Goal: Transaction & Acquisition: Book appointment/travel/reservation

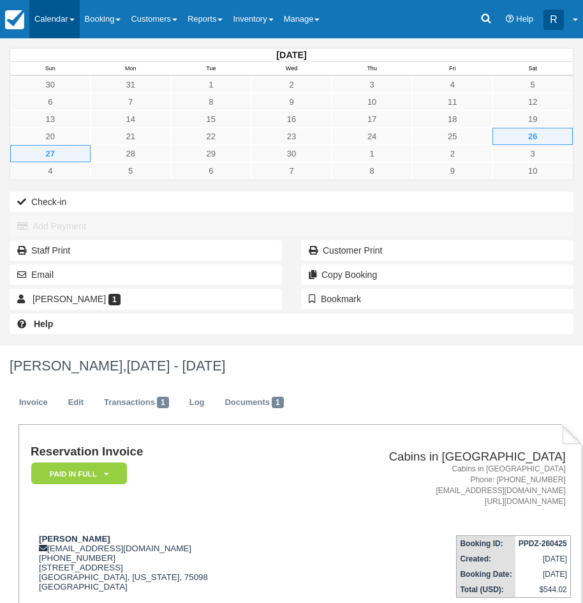
click at [72, 19] on span at bounding box center [72, 20] width 5 height 3
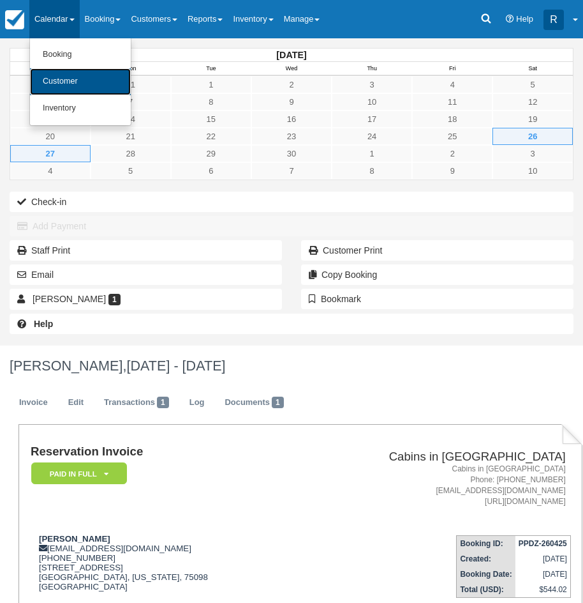
click at [70, 85] on link "Customer" at bounding box center [80, 81] width 101 height 27
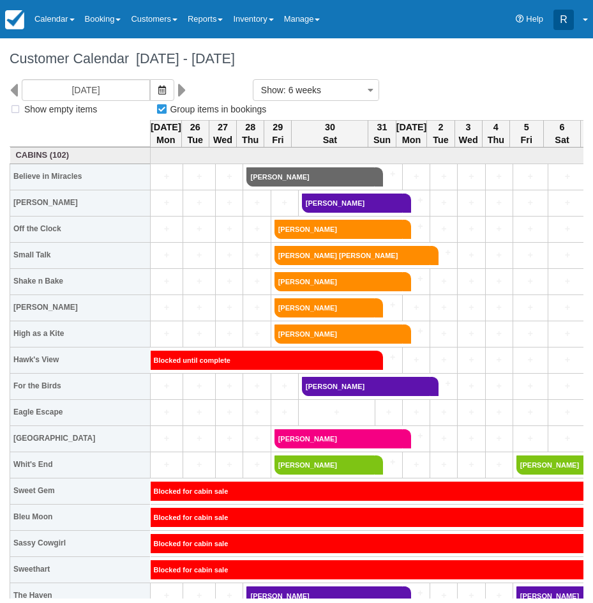
select select
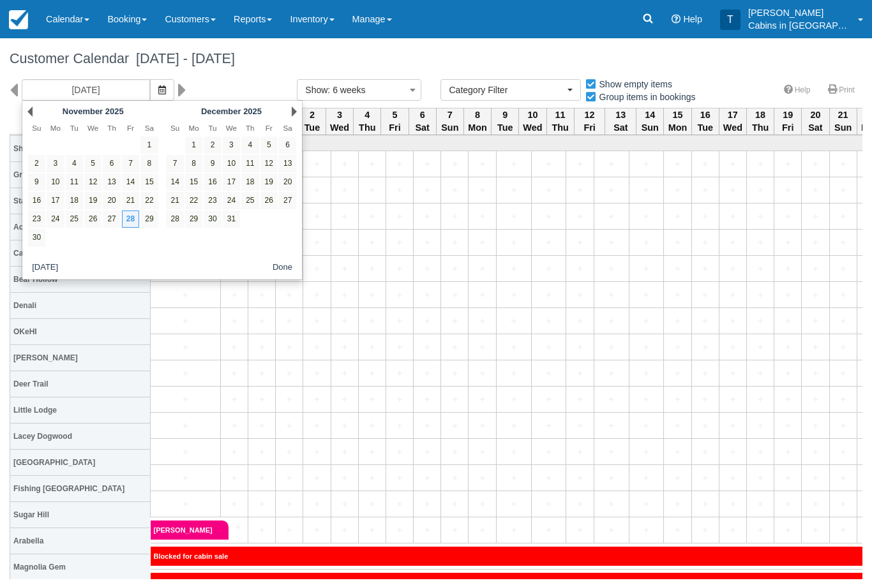
select select
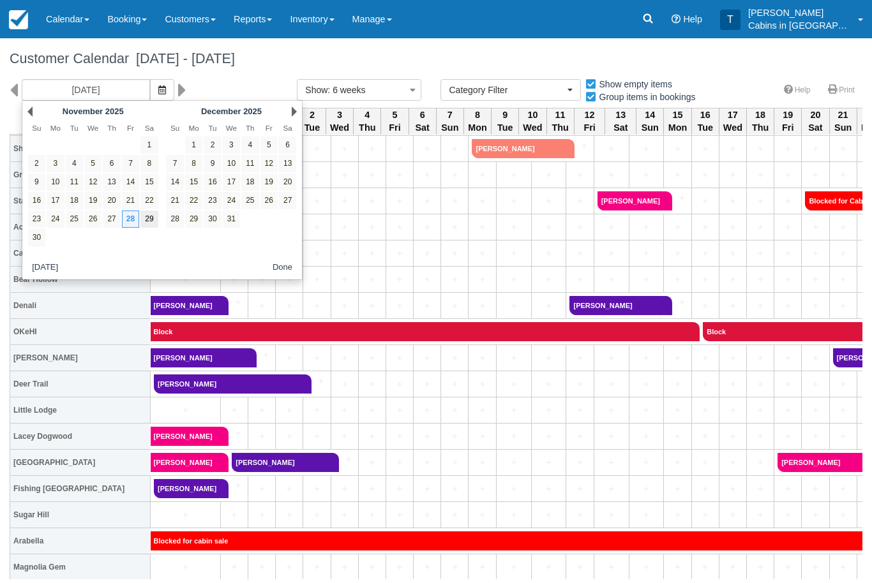
click at [149, 218] on link "29" at bounding box center [148, 219] width 17 height 17
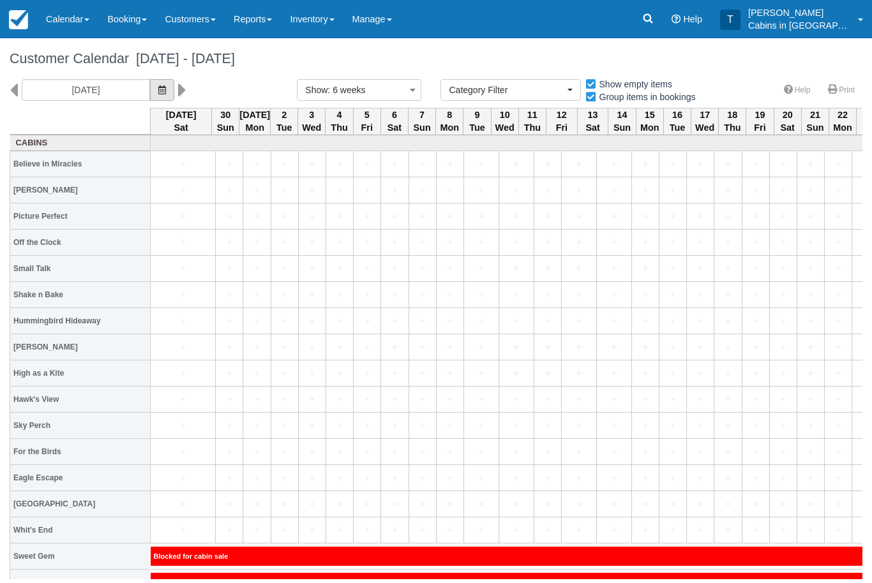
click at [158, 94] on span "button" at bounding box center [162, 90] width 8 height 10
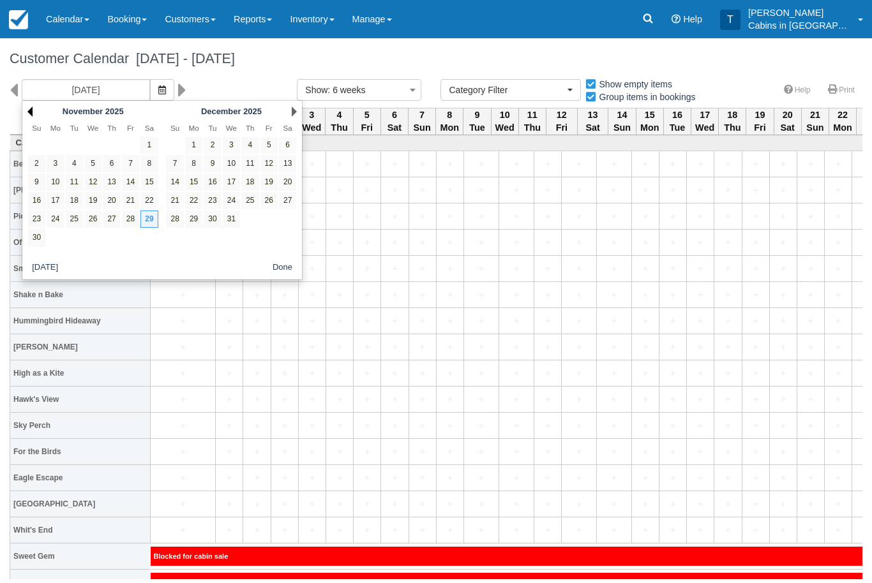
click at [32, 112] on link "Prev" at bounding box center [29, 112] width 5 height 10
click at [33, 113] on link "Prev" at bounding box center [29, 112] width 5 height 10
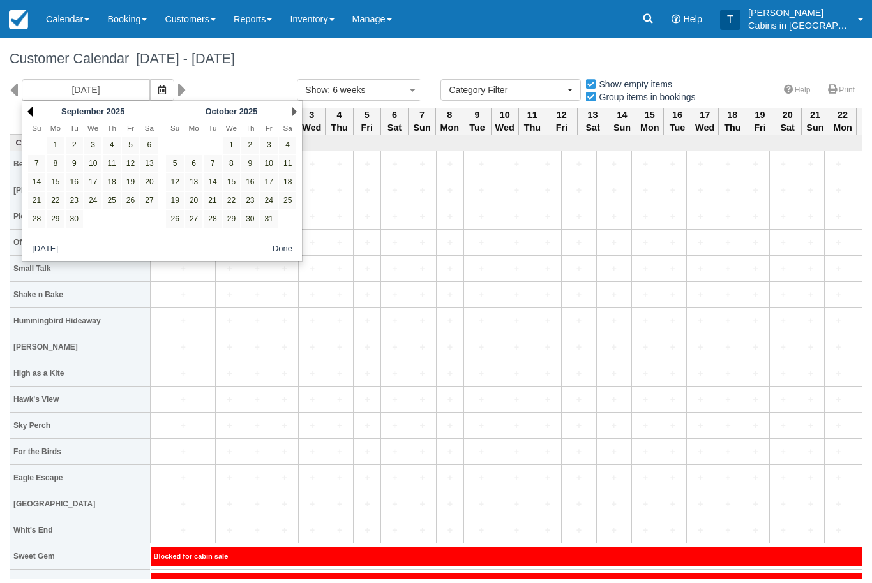
click at [33, 107] on link "Prev" at bounding box center [29, 112] width 5 height 10
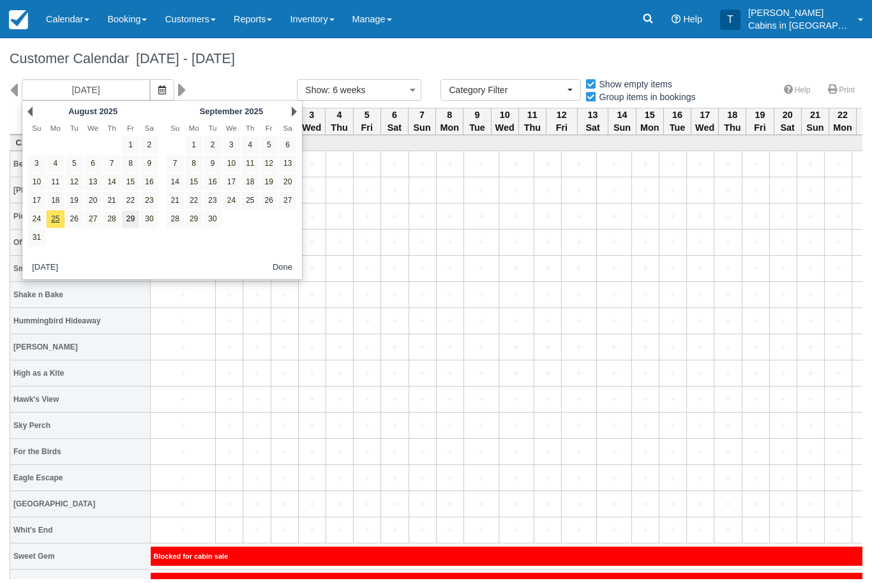
click at [131, 212] on link "29" at bounding box center [130, 219] width 17 height 17
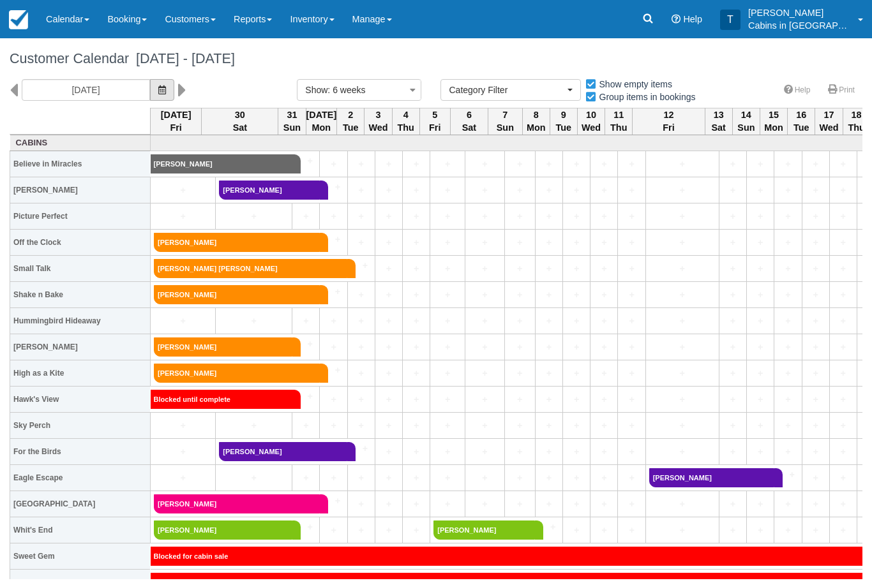
click at [158, 89] on icon "button" at bounding box center [162, 90] width 8 height 9
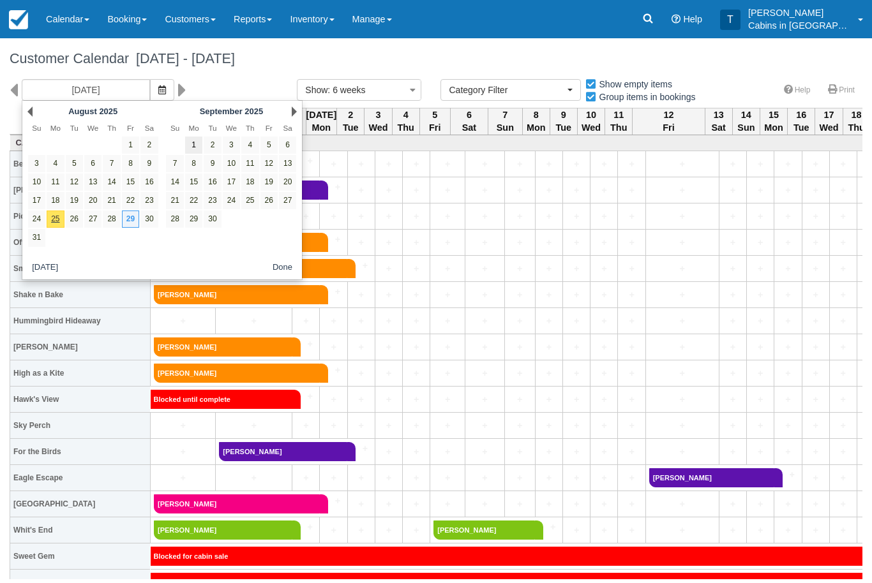
click at [195, 142] on link "1" at bounding box center [193, 145] width 17 height 17
type input "09/01/25"
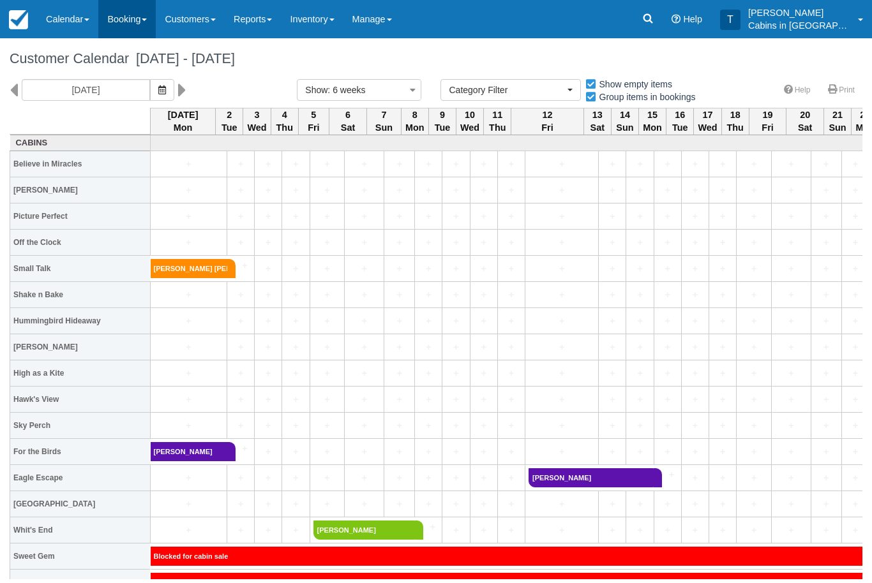
click at [126, 3] on link "Booking" at bounding box center [126, 19] width 57 height 38
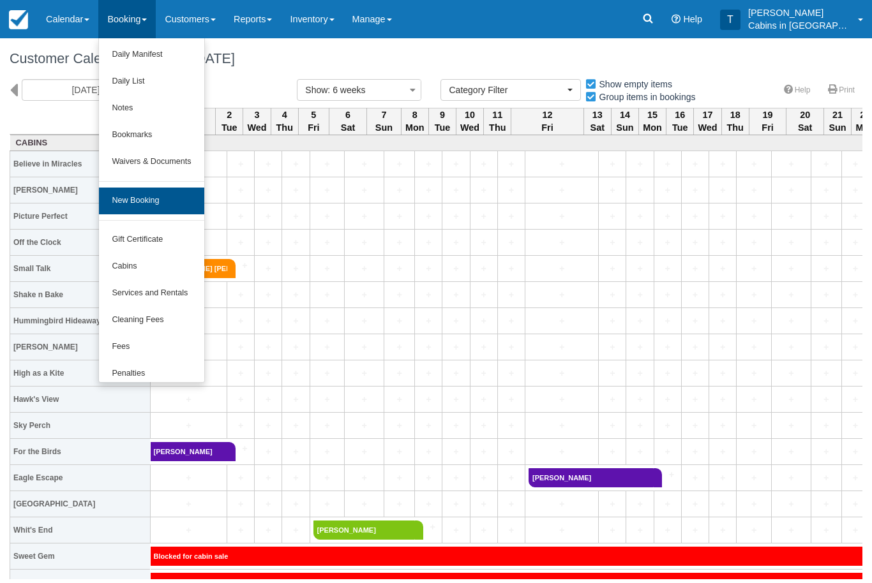
click at [158, 200] on link "New Booking" at bounding box center [151, 201] width 105 height 27
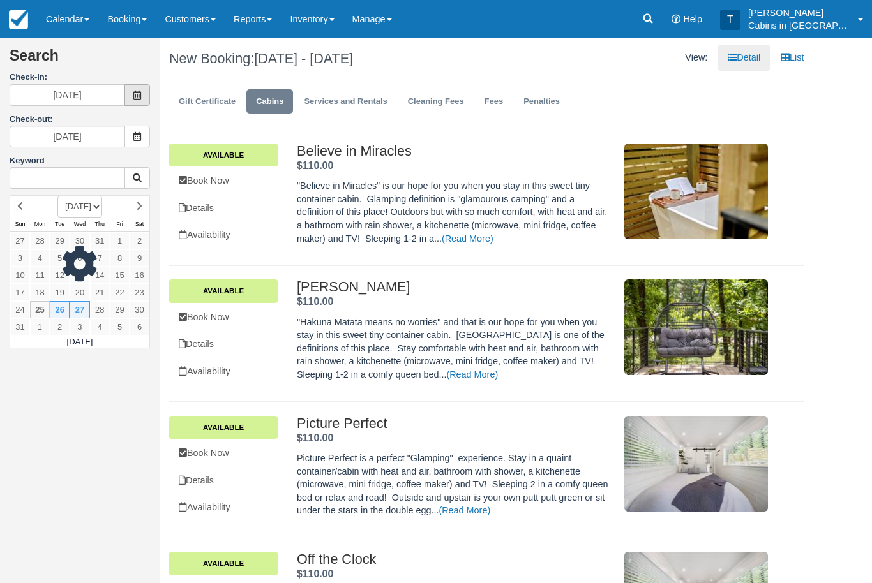
click at [130, 96] on span at bounding box center [137, 95] width 26 height 22
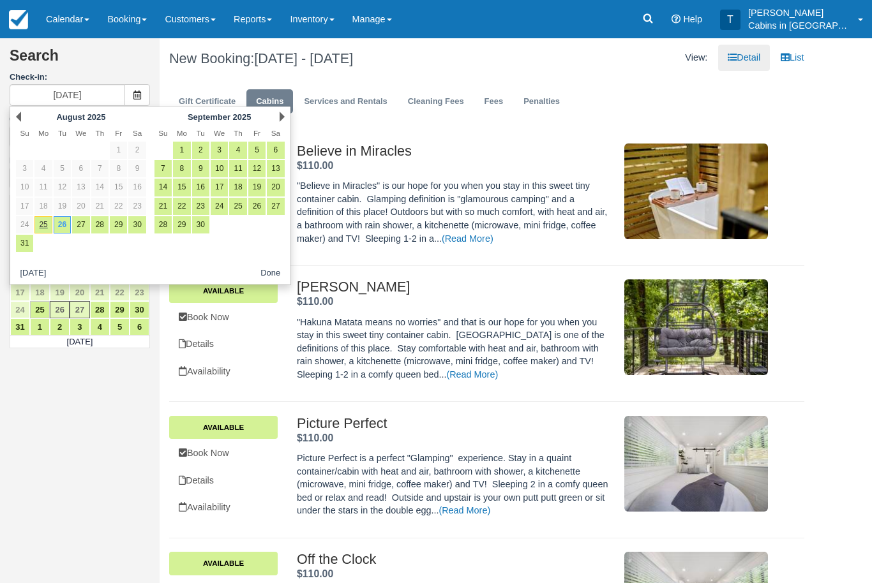
click at [273, 273] on button "Done" at bounding box center [270, 274] width 30 height 16
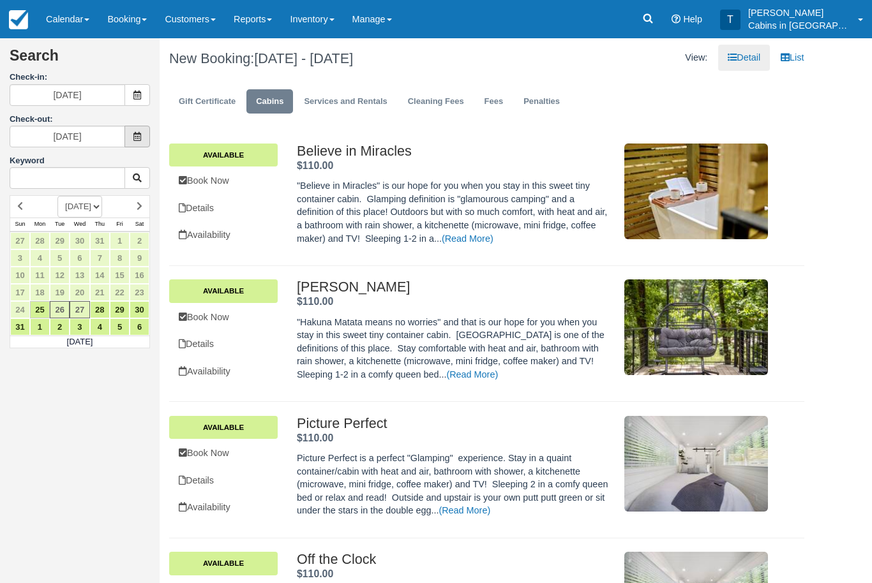
click at [137, 132] on icon at bounding box center [137, 136] width 9 height 9
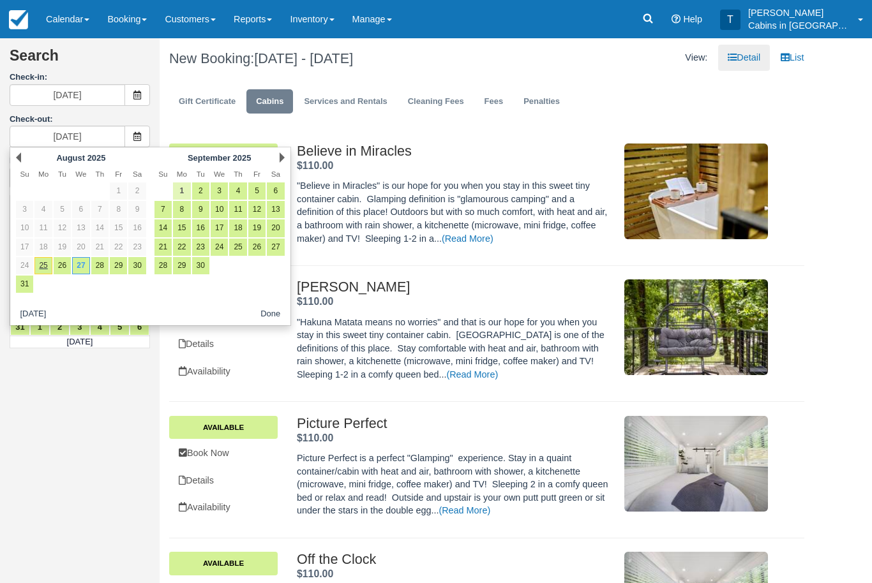
click at [185, 186] on link "1" at bounding box center [181, 191] width 17 height 17
type input "09/01/25"
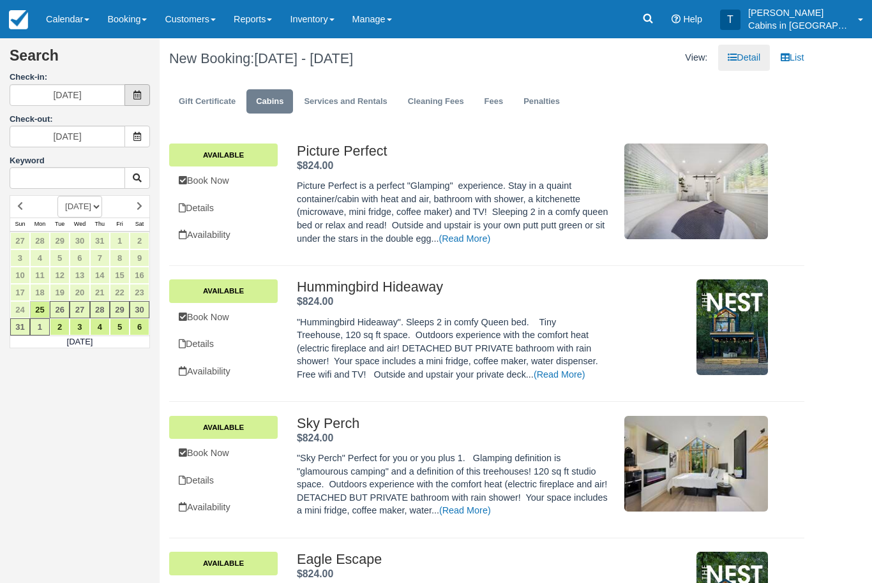
click at [143, 87] on span at bounding box center [137, 95] width 26 height 22
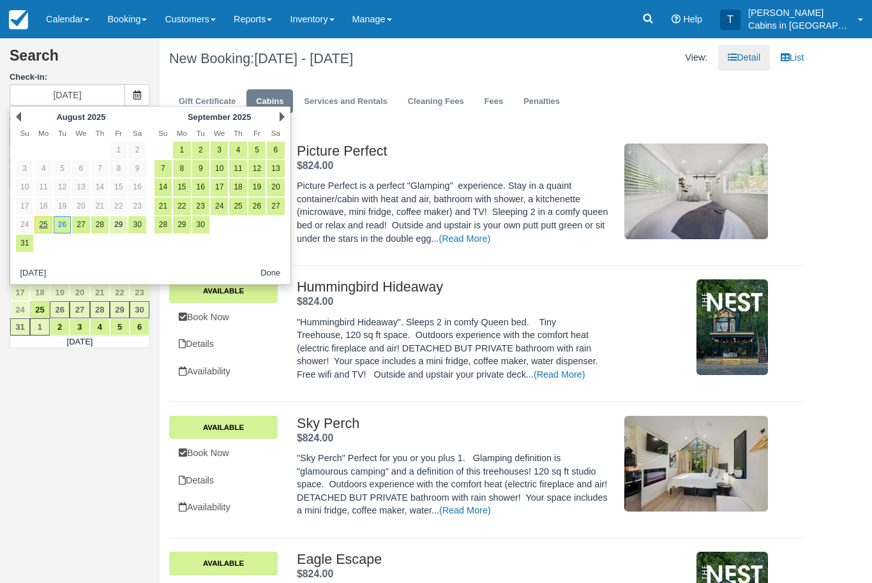
click at [123, 220] on link "29" at bounding box center [118, 224] width 17 height 17
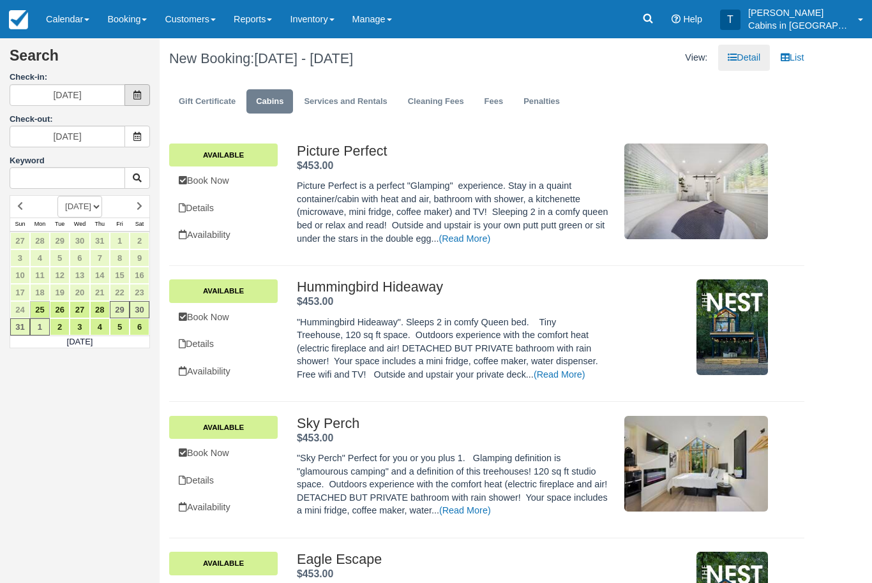
click at [142, 90] on span at bounding box center [137, 95] width 26 height 22
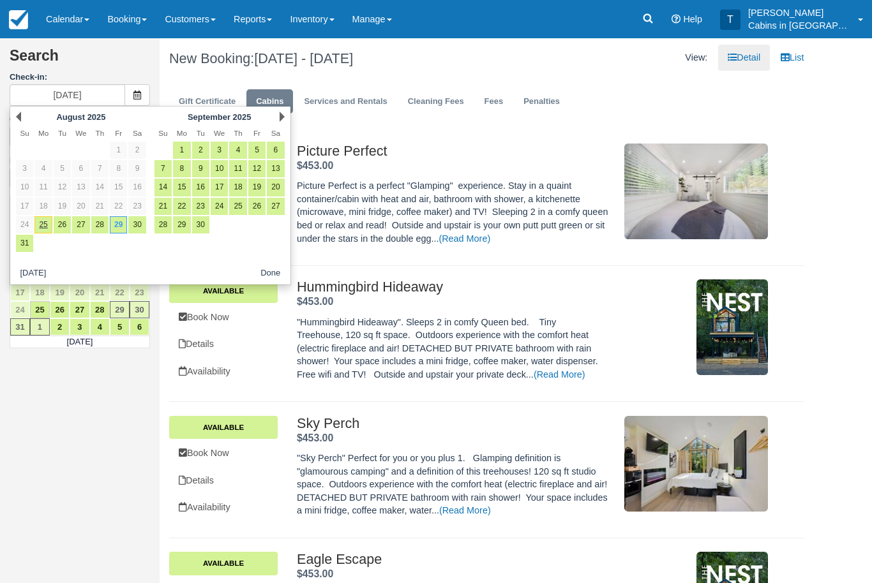
click at [274, 117] on div "Next September 2025" at bounding box center [219, 117] width 139 height 18
click at [280, 117] on link "Next" at bounding box center [282, 117] width 5 height 10
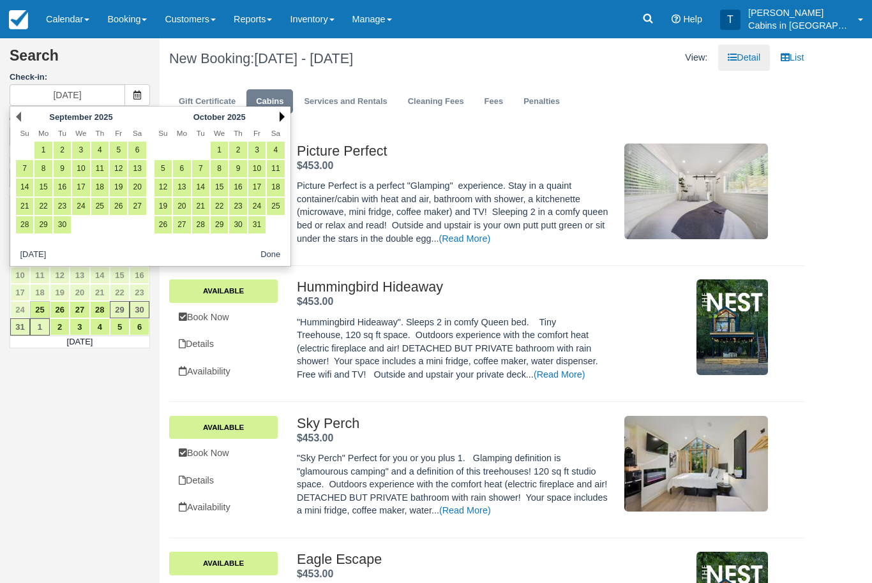
click at [283, 117] on link "Next" at bounding box center [282, 117] width 5 height 10
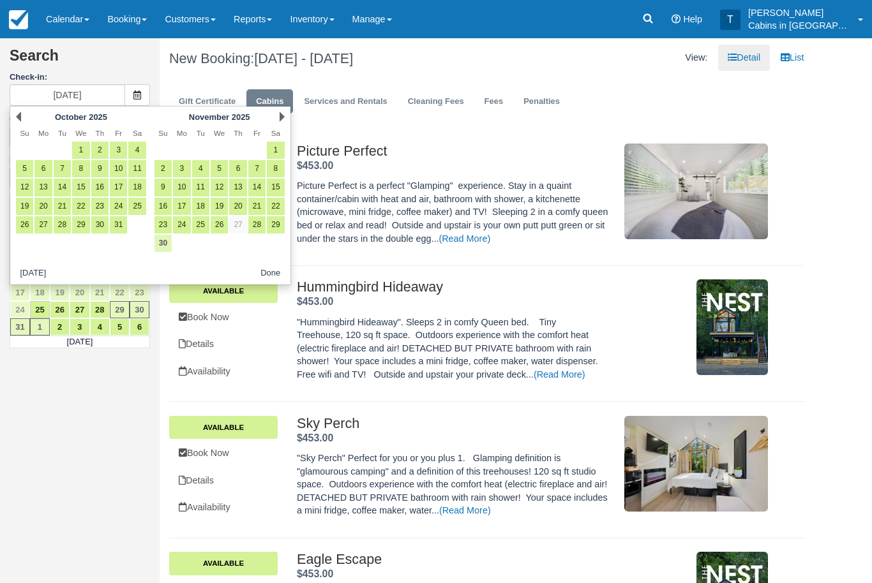
click at [168, 244] on link "30" at bounding box center [162, 243] width 17 height 17
type input "[DATE]"
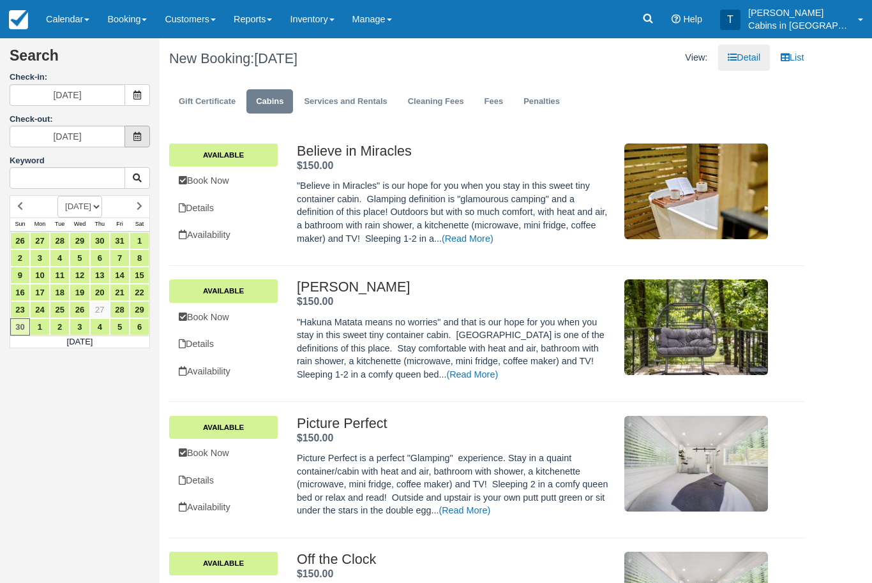
click at [135, 136] on icon at bounding box center [137, 136] width 9 height 9
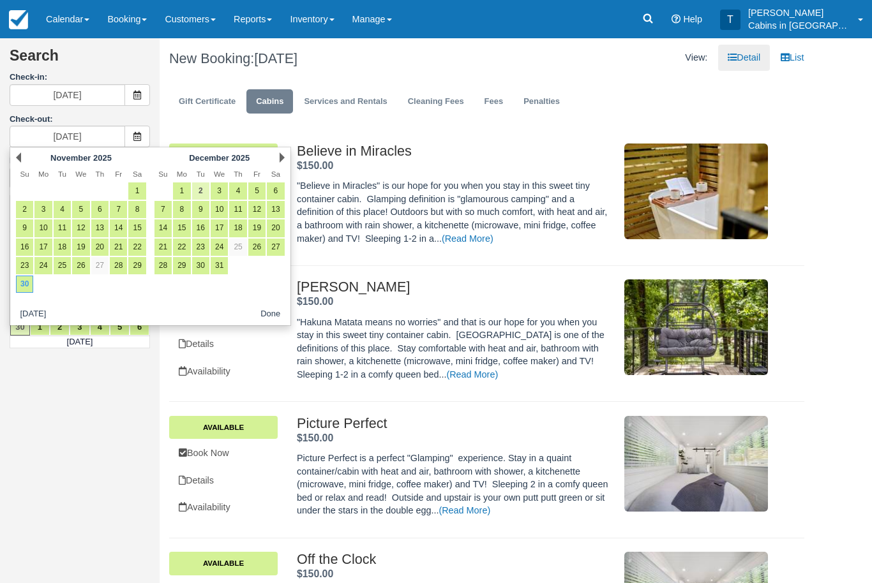
click at [206, 192] on link "2" at bounding box center [200, 191] width 17 height 17
type input "[DATE]"
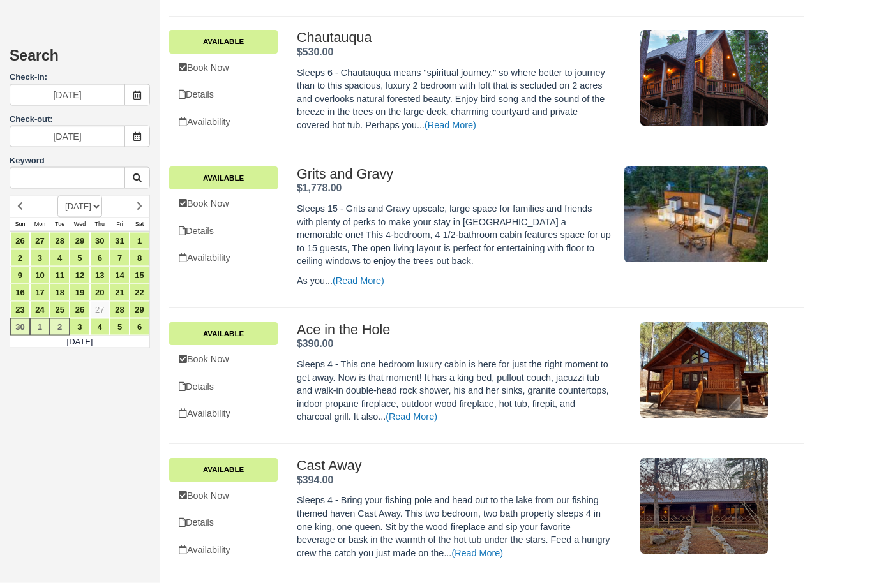
scroll to position [2462, 0]
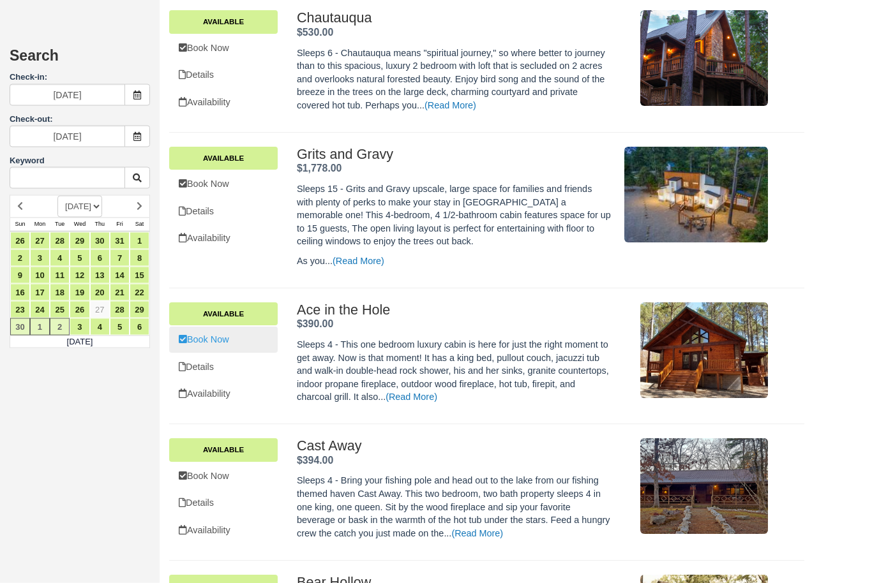
click at [232, 327] on link "Book Now" at bounding box center [223, 340] width 109 height 26
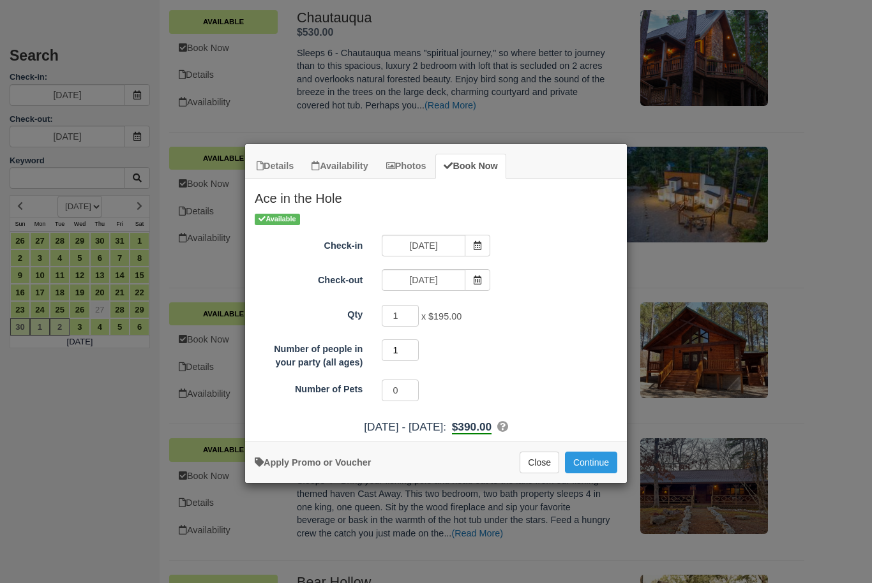
click at [410, 347] on input "1" at bounding box center [400, 351] width 37 height 22
type input "2"
click at [599, 461] on button "Continue" at bounding box center [591, 463] width 52 height 22
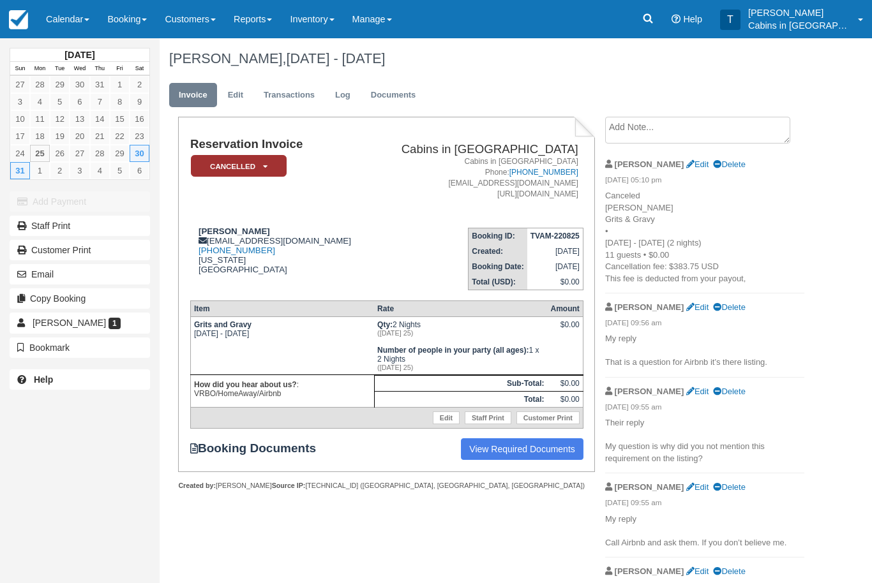
click at [654, 22] on icon at bounding box center [648, 18] width 13 height 13
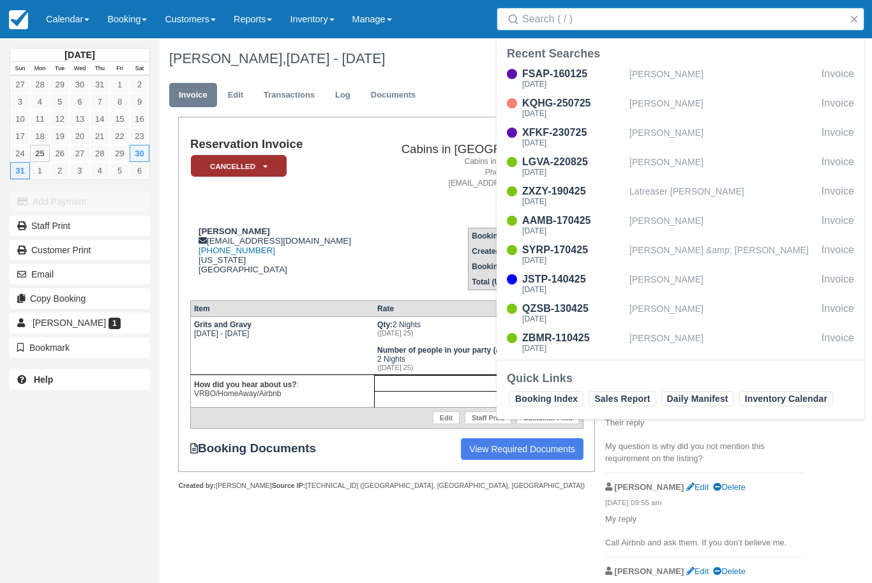
click at [332, 12] on link "Inventory" at bounding box center [312, 19] width 62 height 38
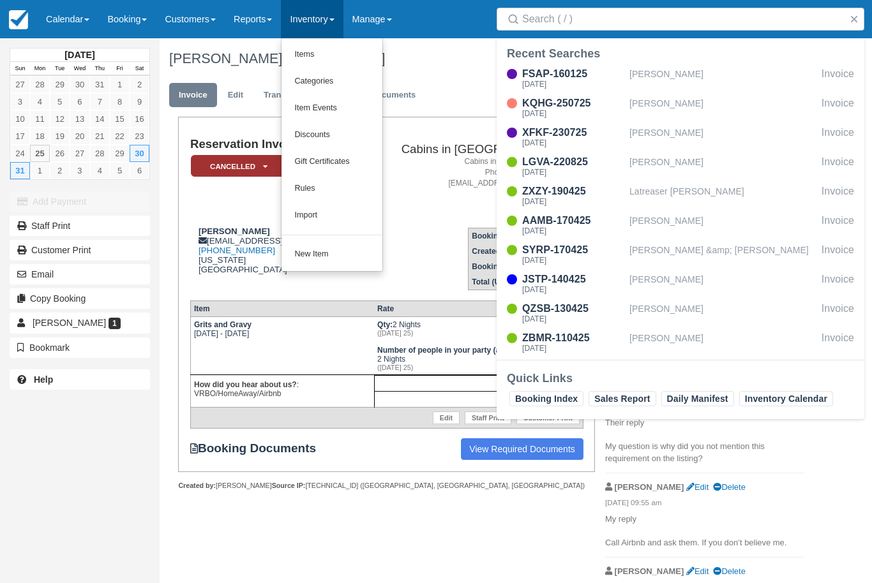
click at [576, 22] on input "Search" at bounding box center [683, 19] width 322 height 23
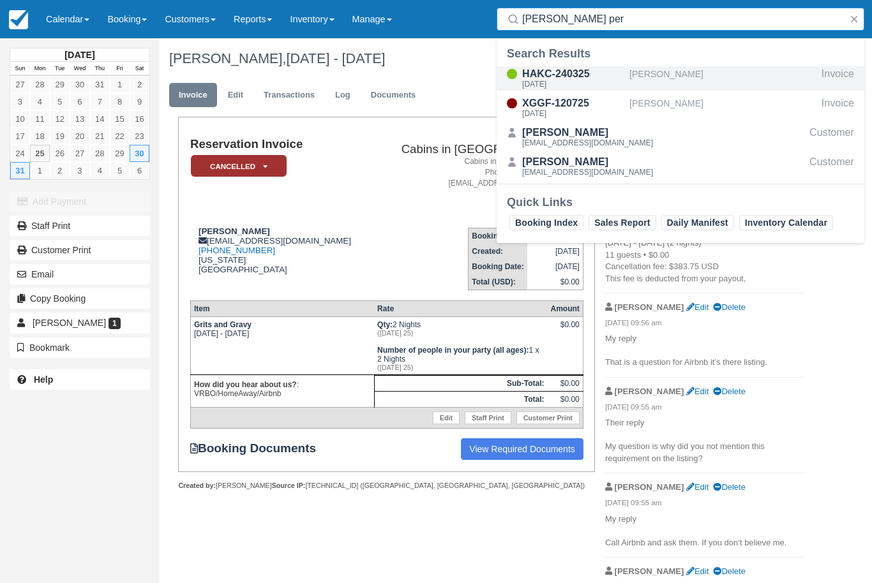
type input "John per"
click at [603, 86] on div "Wed Mar 26 2025" at bounding box center [573, 84] width 102 height 8
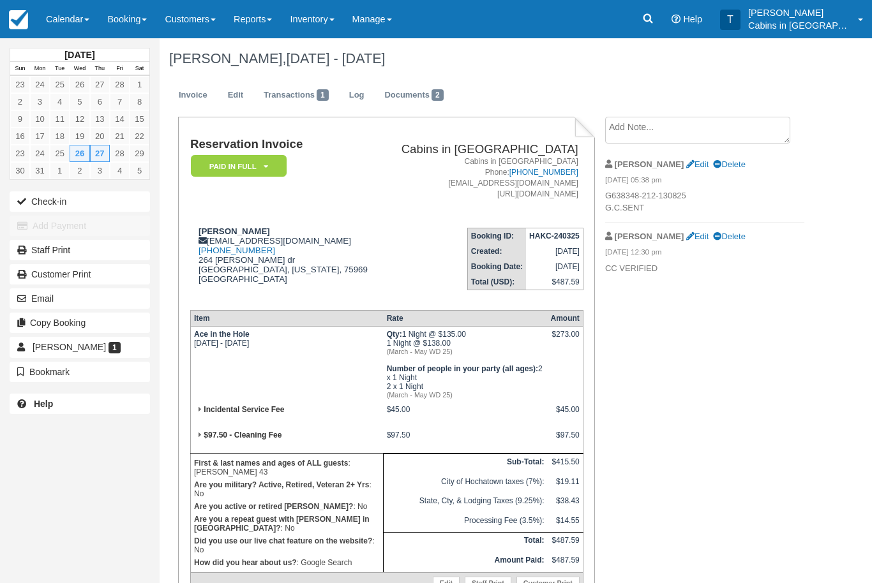
click at [739, 360] on div "Reservation Invoice Paid in Full   LMVR CC Notice Signed Policies Confirmation …" at bounding box center [487, 427] width 654 height 620
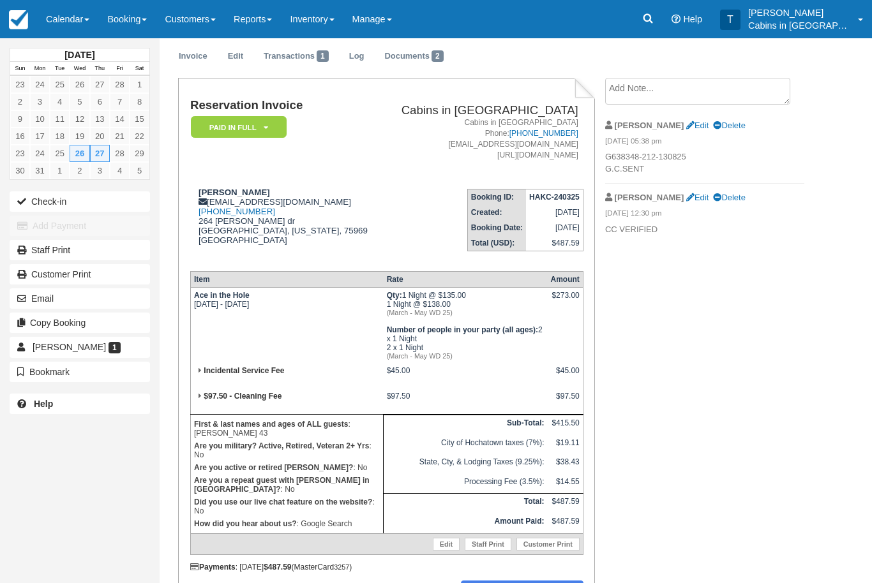
scroll to position [40, 0]
click at [687, 151] on p "G638348-212-130825 G.C.SENT" at bounding box center [704, 163] width 199 height 24
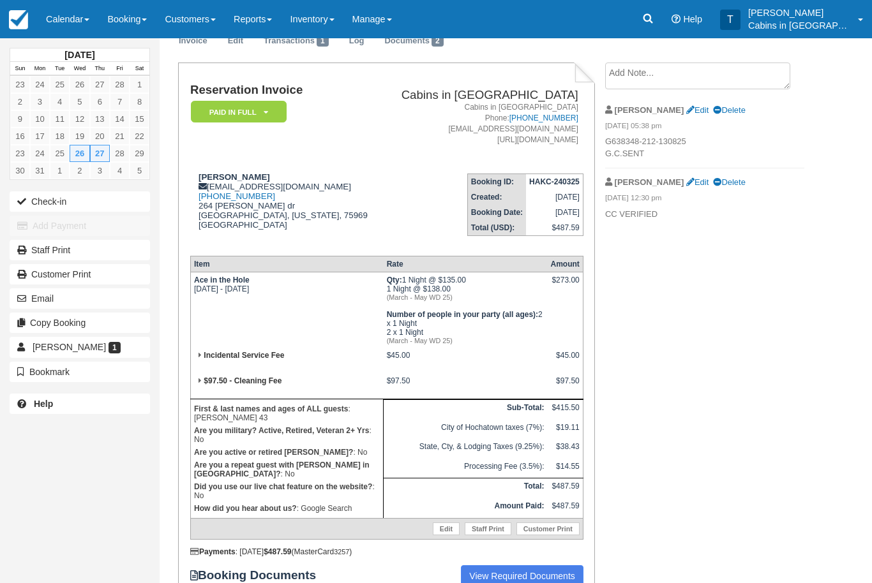
scroll to position [47, 0]
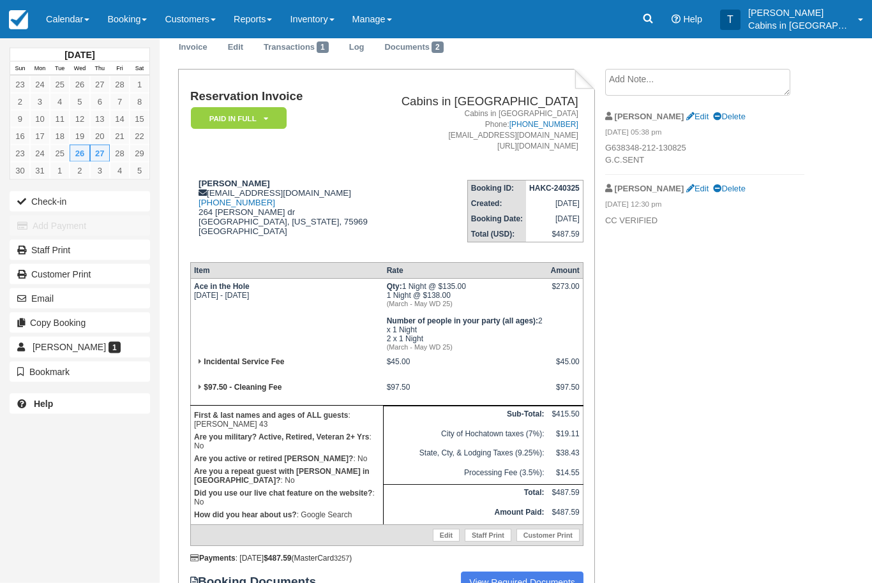
click at [744, 428] on div "Reservation Invoice Paid in Full   LMVR CC Notice Signed Policies Confirmation …" at bounding box center [487, 380] width 654 height 620
click at [77, 342] on span "[PERSON_NAME]" at bounding box center [69, 347] width 73 height 10
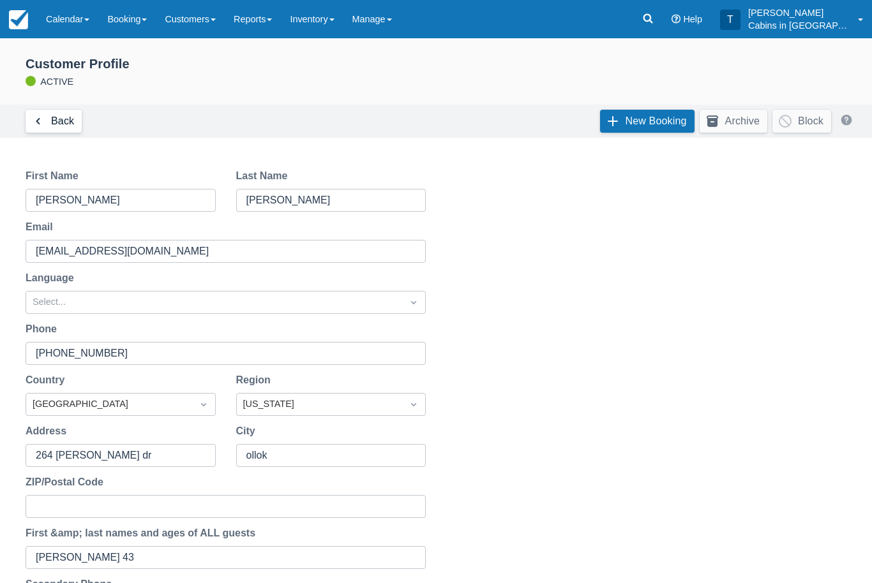
click at [70, 126] on link "Back" at bounding box center [54, 121] width 56 height 23
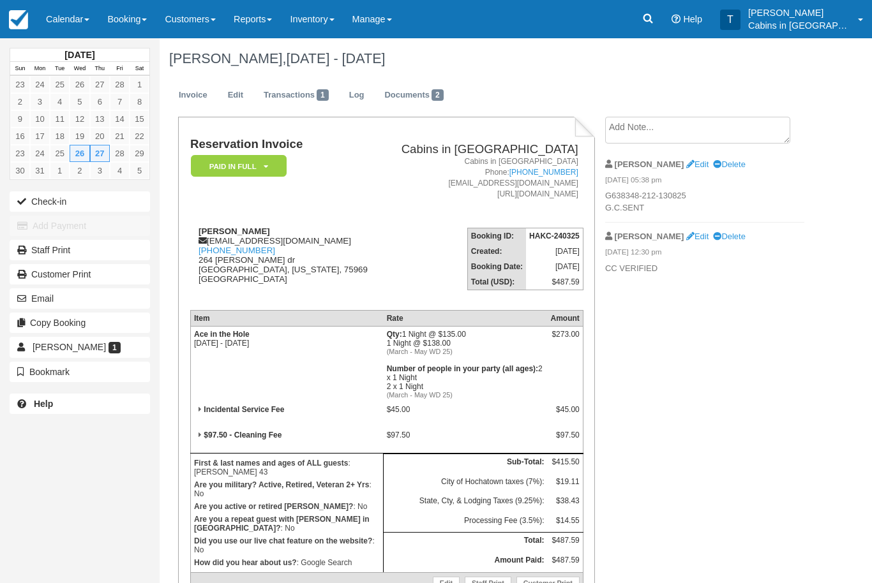
scroll to position [48, 0]
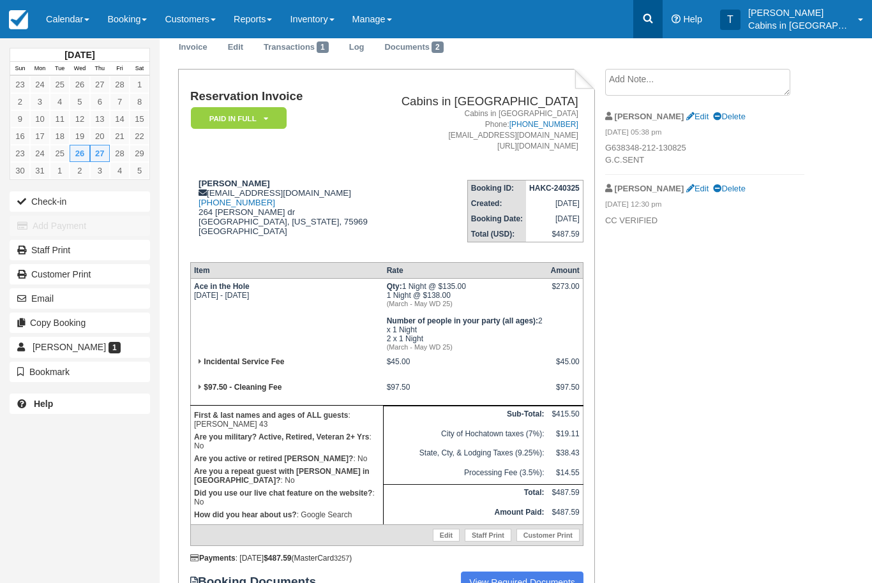
click at [653, 18] on icon at bounding box center [648, 19] width 10 height 10
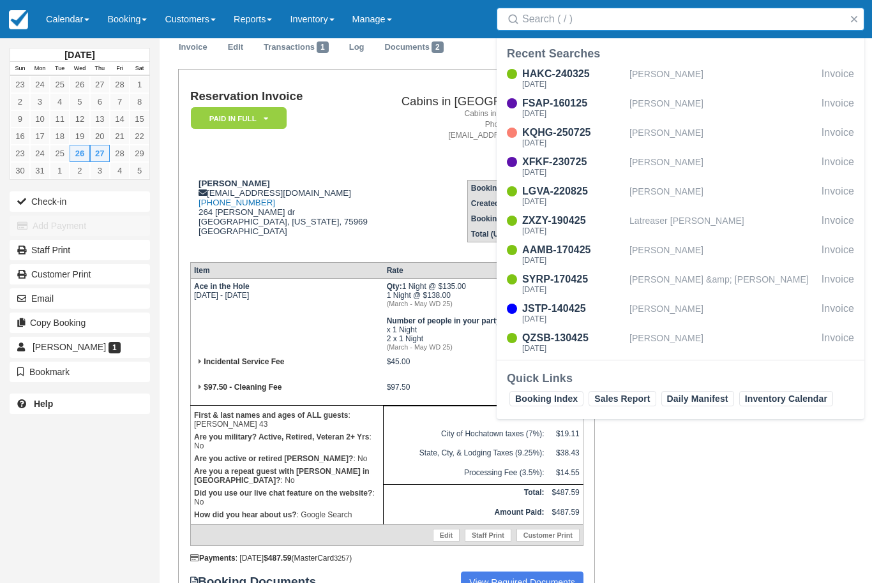
scroll to position [47, 0]
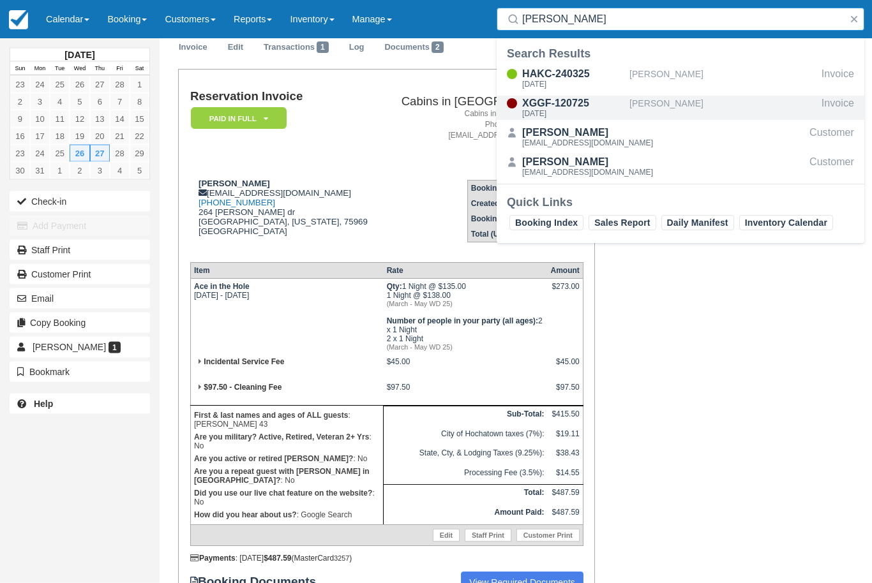
type input "[PERSON_NAME]"
click at [573, 110] on div "[DATE]" at bounding box center [573, 114] width 102 height 8
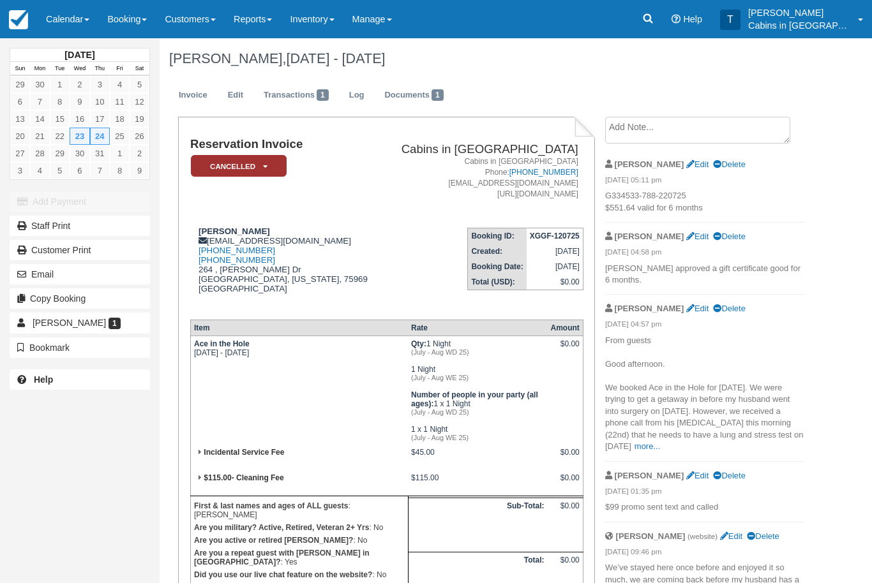
click at [615, 200] on p "G334533-788-220725 $551.64 valid for 6 months" at bounding box center [704, 202] width 199 height 24
copy p "G334533-788-220725"
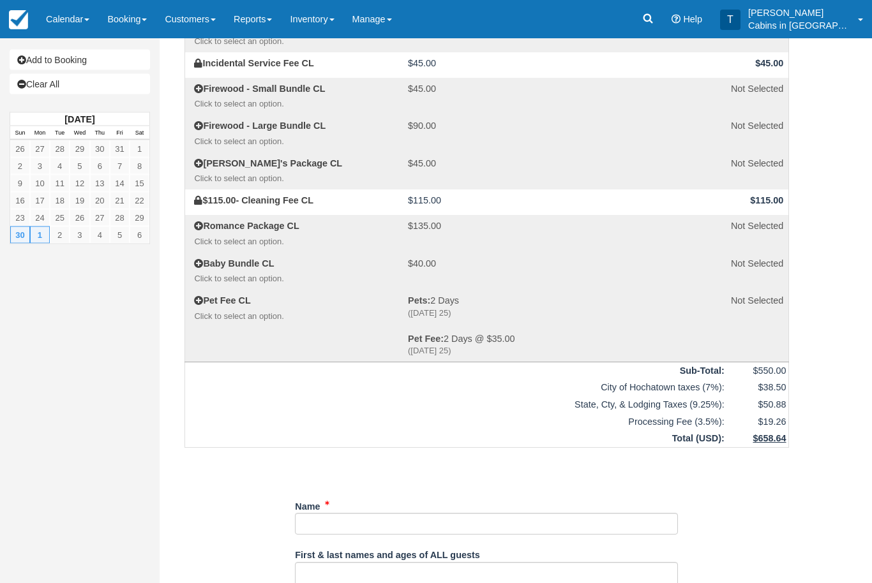
scroll to position [188, 0]
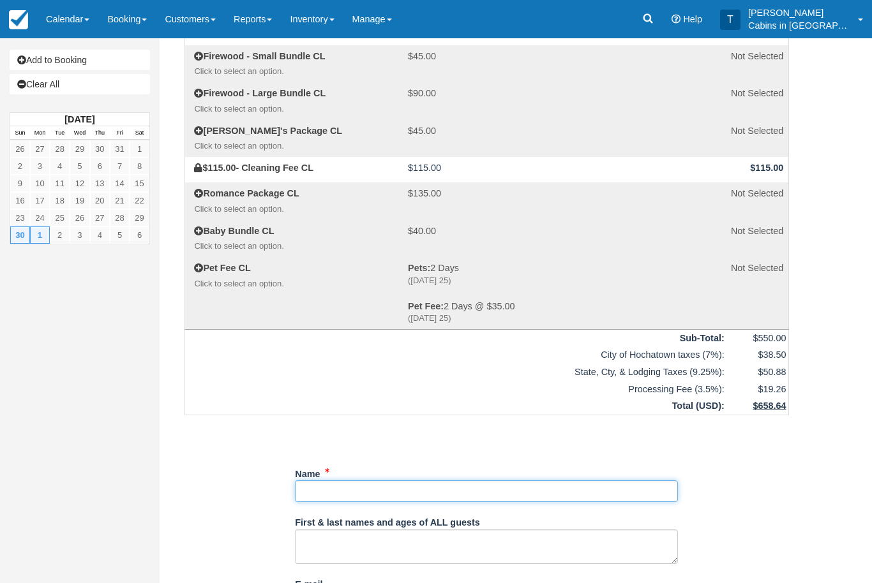
click at [387, 481] on input "Name" at bounding box center [486, 492] width 383 height 22
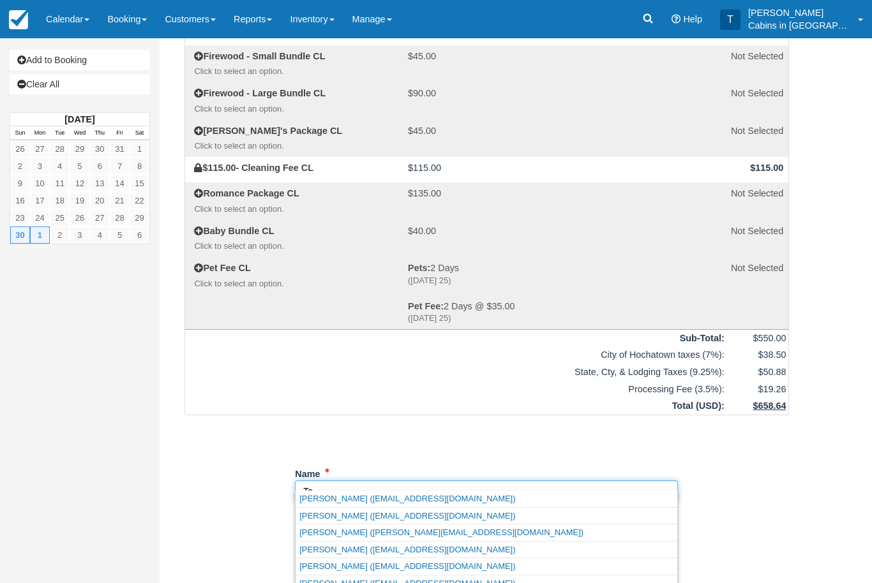
type input "T"
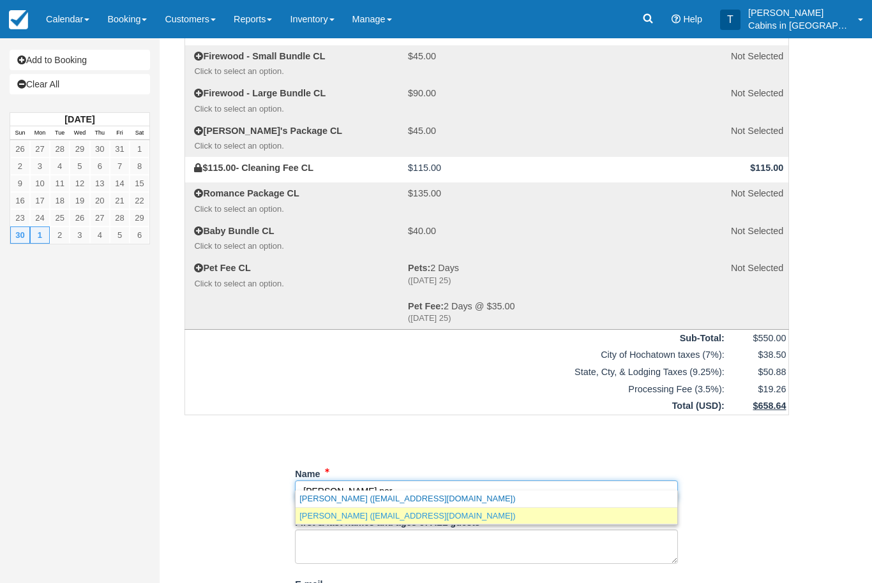
click at [443, 518] on link "John Perkins (tammyperkins07@yahoo.com)" at bounding box center [487, 516] width 382 height 16
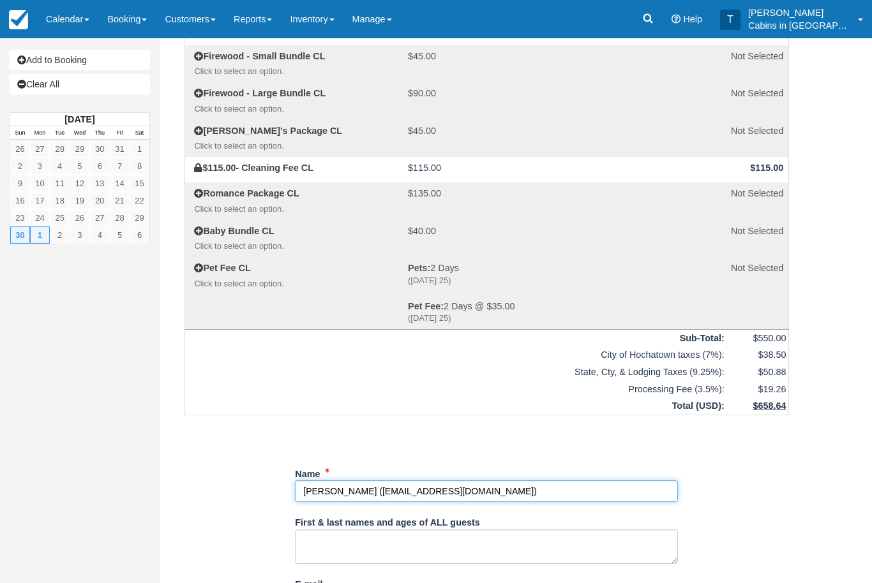
type input "John Perkins"
type textarea "Tammy Perkins"
type input "tammyperkins07@yahoo.com"
type input "+19362386386"
type input "936-238-6387"
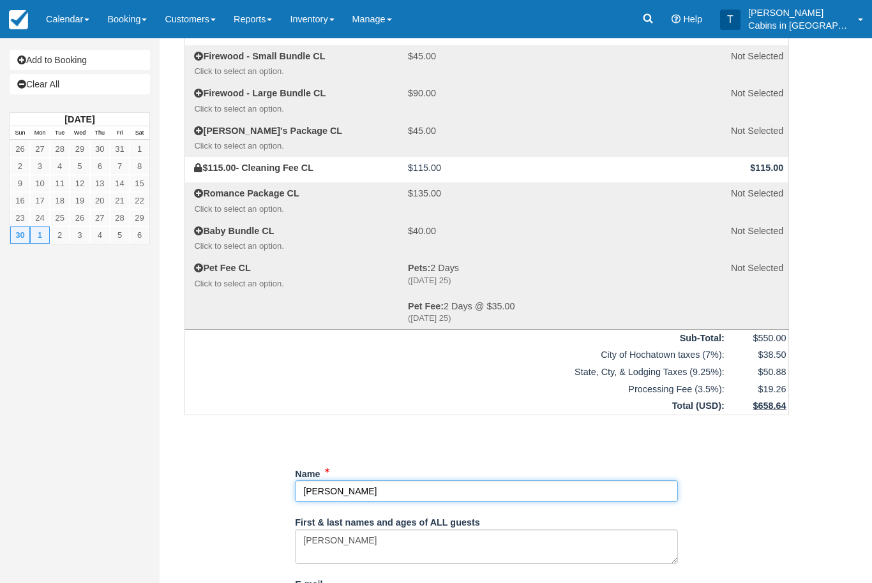
type input "264 , Kay Dr"
type input "Pollok"
select select "TX"
type input "75969"
select select "TX"
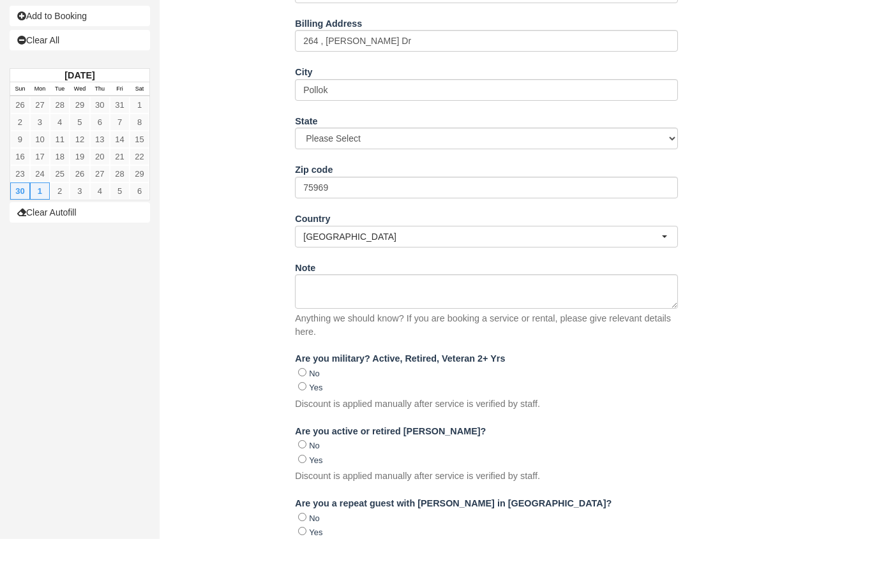
scroll to position [855, 0]
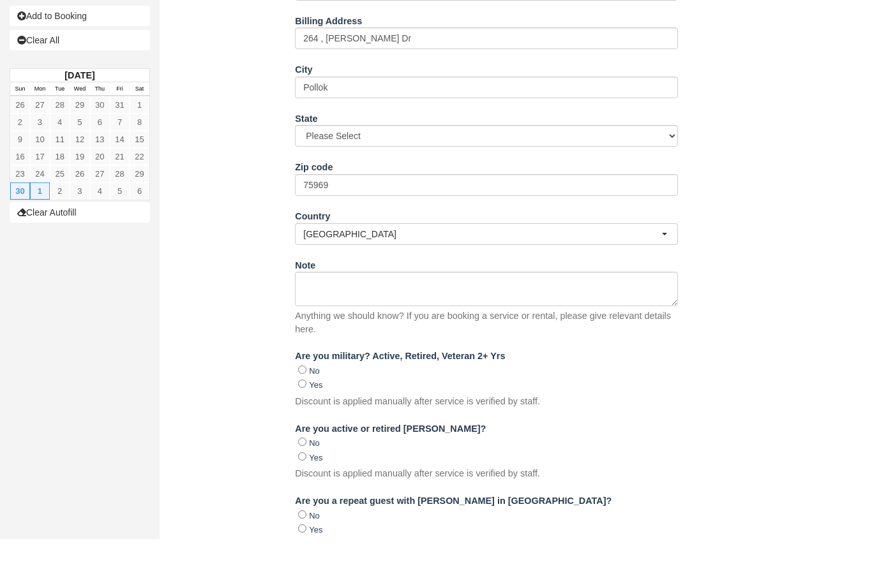
click at [302, 410] on input "No" at bounding box center [302, 414] width 8 height 8
radio input "true"
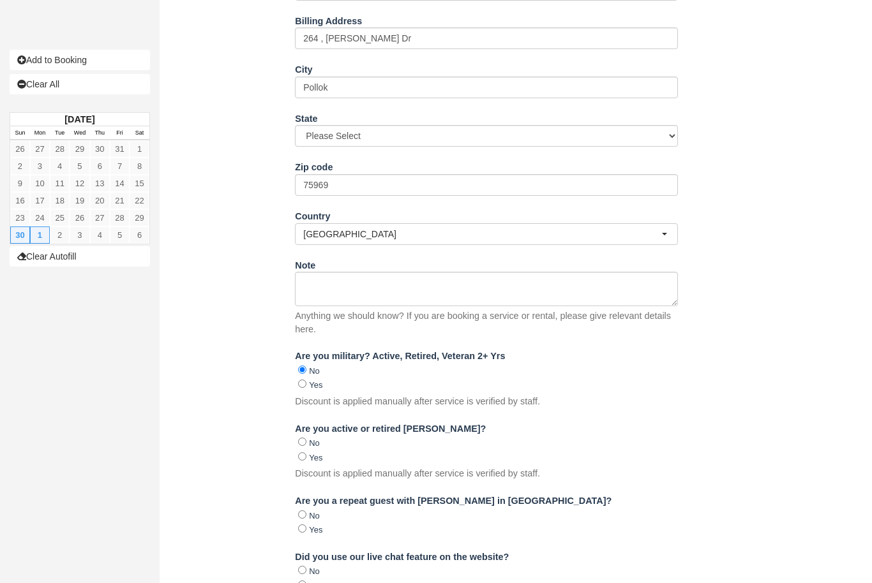
click at [303, 438] on input "No" at bounding box center [302, 442] width 8 height 8
radio input "true"
click at [303, 511] on input "No" at bounding box center [302, 515] width 8 height 8
radio input "true"
click at [299, 522] on div "Yes" at bounding box center [488, 529] width 380 height 15
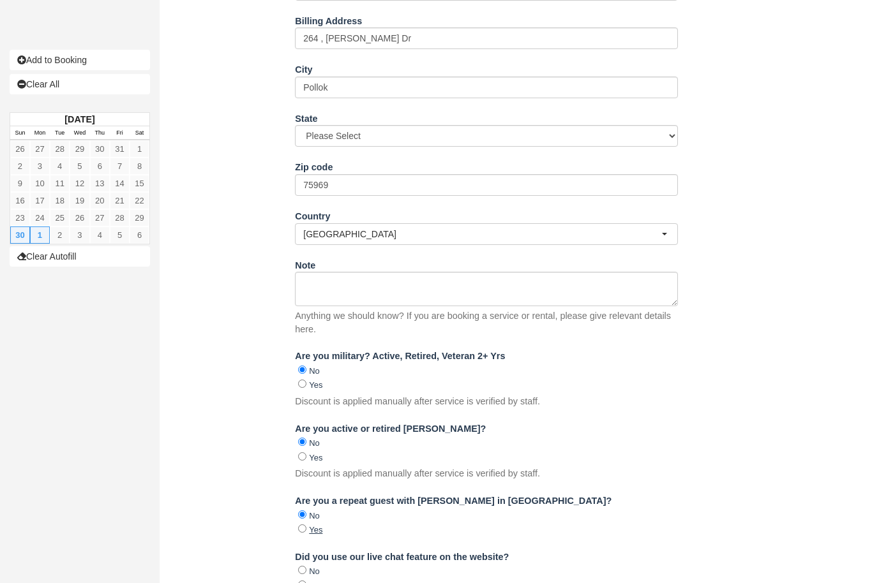
click at [320, 525] on label "Yes" at bounding box center [315, 530] width 13 height 10
click at [306, 525] on input "Yes" at bounding box center [302, 529] width 8 height 8
radio input "true"
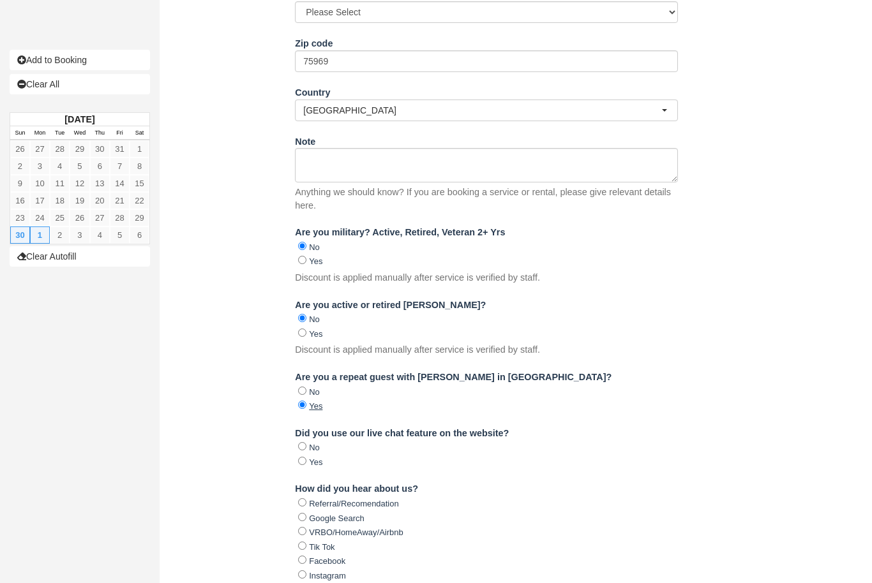
scroll to position [1051, 0]
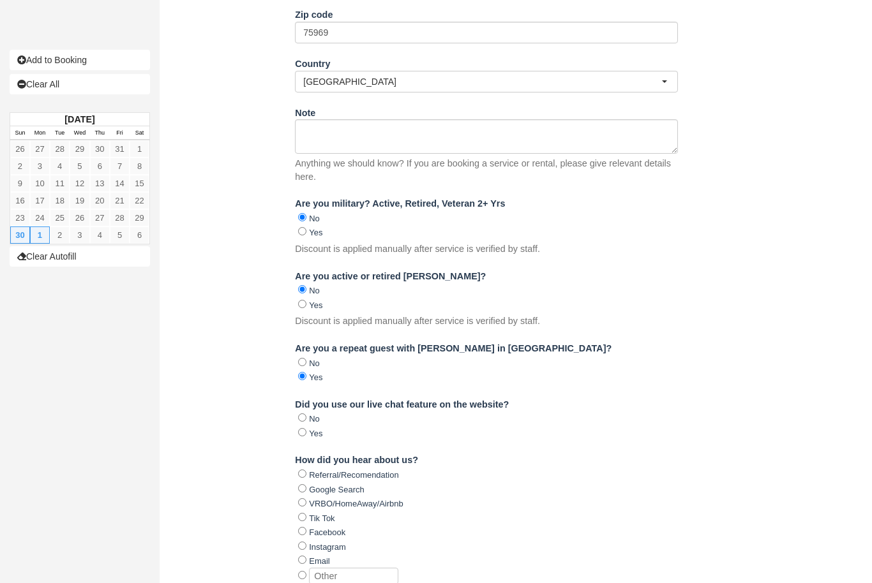
click at [304, 414] on input "No" at bounding box center [302, 418] width 8 height 8
radio input "true"
click at [304, 484] on input "Google Search" at bounding box center [302, 488] width 8 height 8
radio input "true"
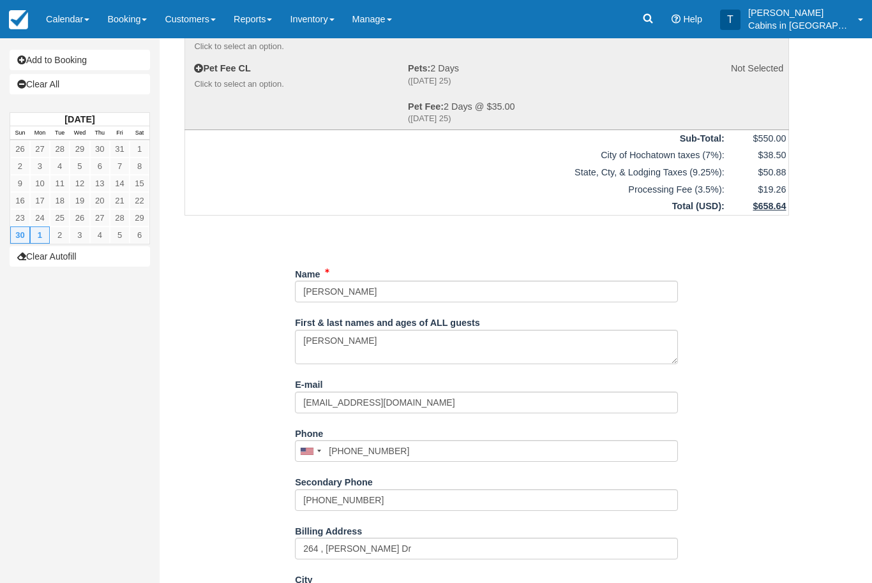
scroll to position [369, 0]
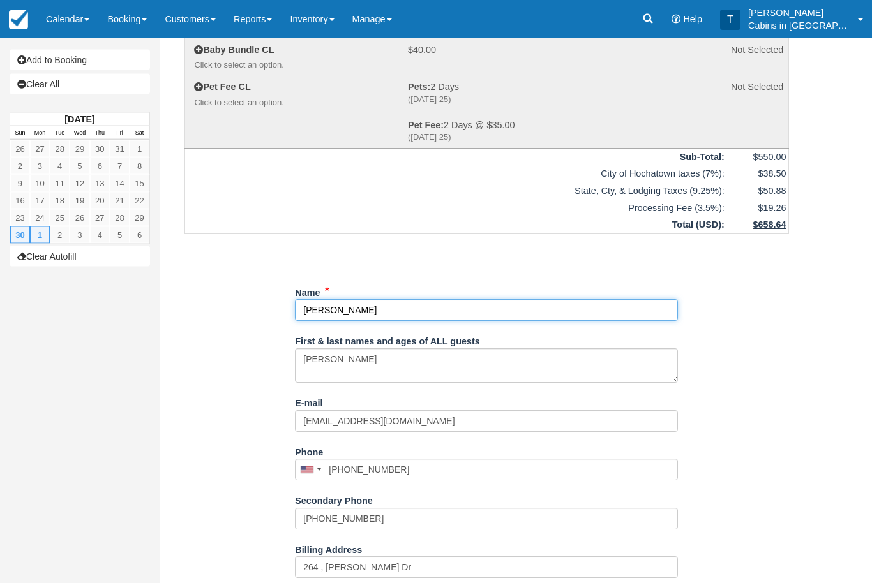
click at [326, 300] on input "Name" at bounding box center [486, 311] width 383 height 22
type input "Tammy Perkins"
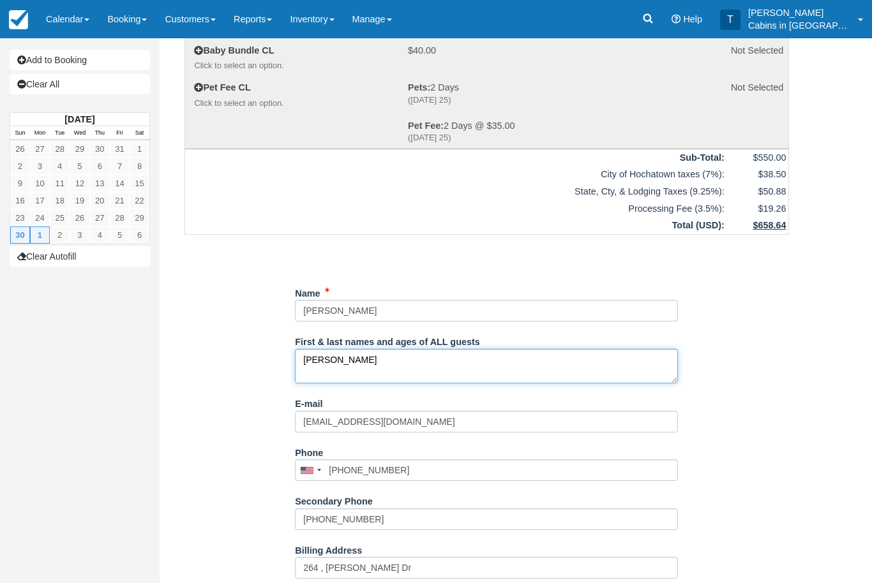
click at [323, 349] on textarea "Tammy Perkins" at bounding box center [486, 366] width 383 height 34
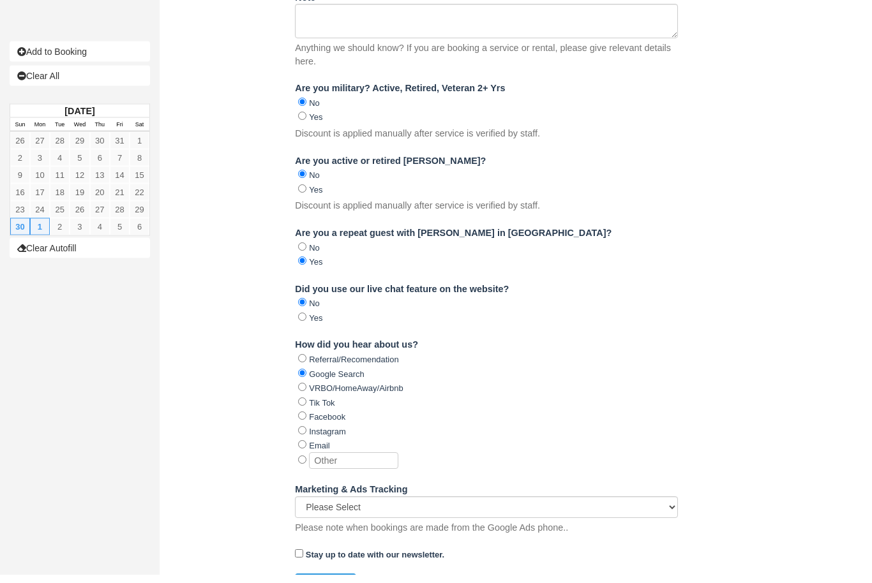
scroll to position [1173, 0]
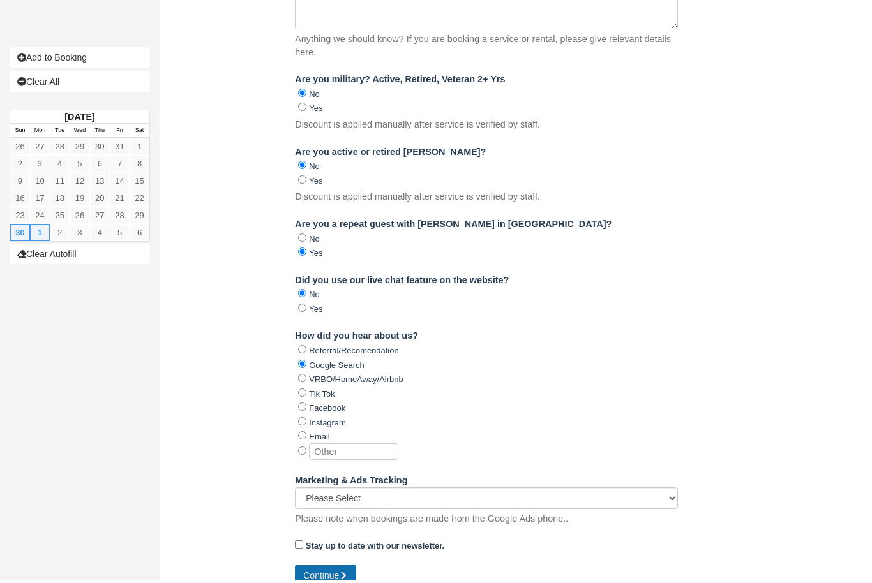
type textarea "john Perkins"
click at [342, 574] on icon "submit" at bounding box center [343, 578] width 9 height 9
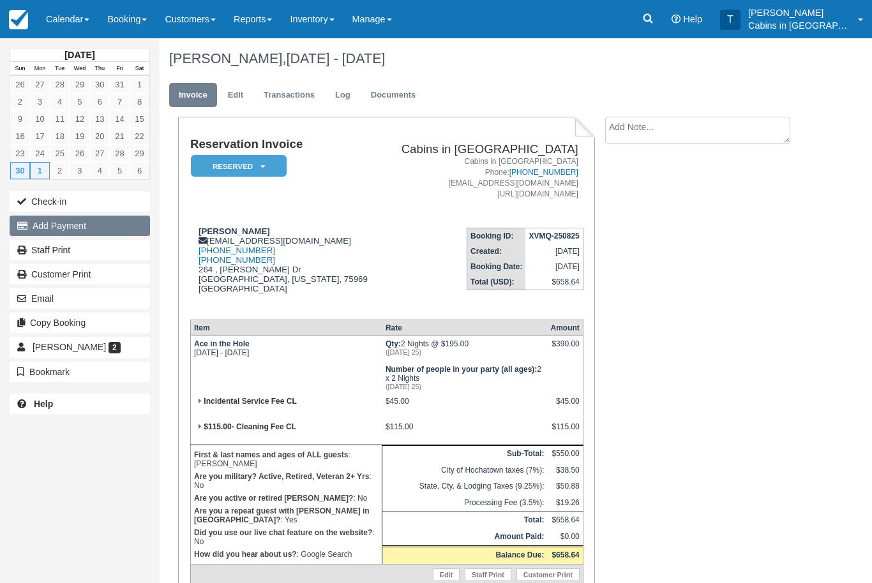
click at [117, 220] on button "Add Payment" at bounding box center [80, 226] width 140 height 20
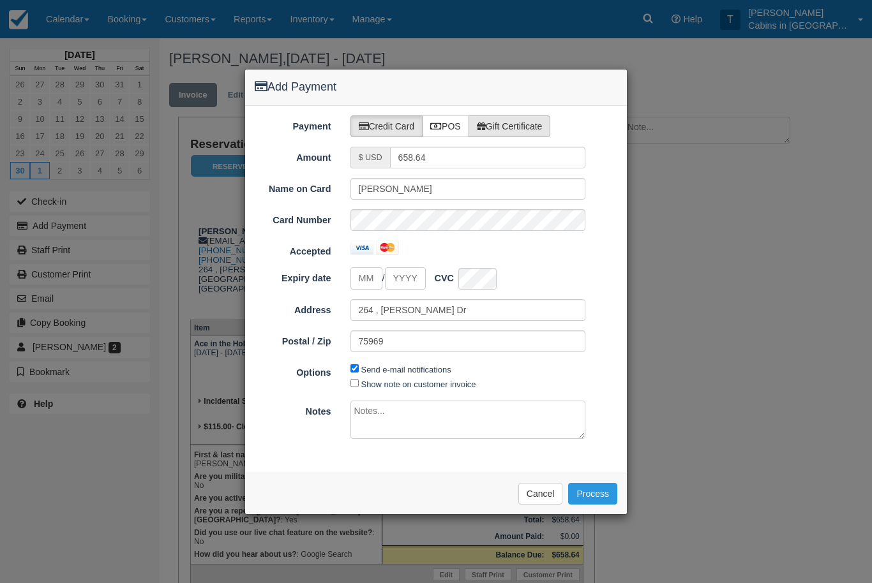
click at [541, 120] on label "Gift Certificate" at bounding box center [510, 127] width 82 height 22
radio input "true"
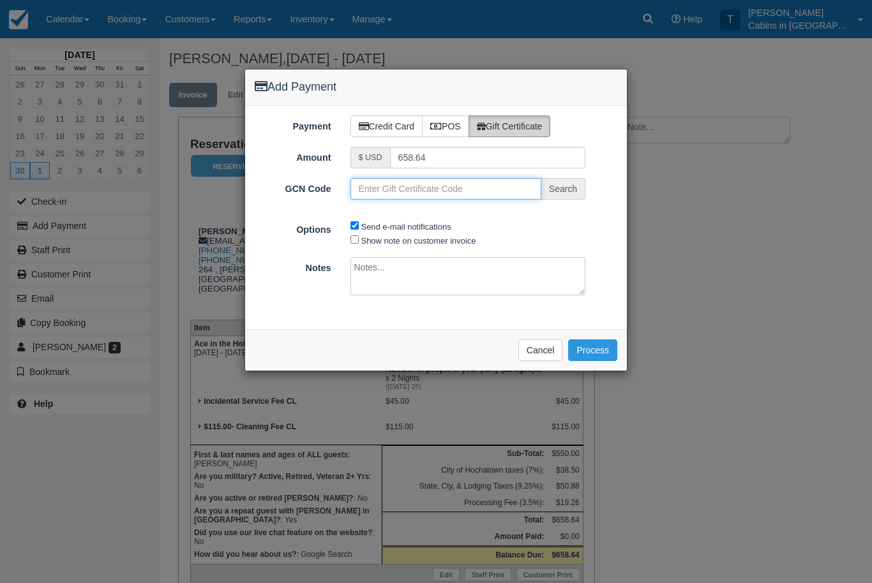
click at [466, 188] on input "GCN Code" at bounding box center [445, 189] width 191 height 22
click at [437, 190] on input "GCN Code" at bounding box center [445, 189] width 191 height 22
paste input "G334533-788-220725"
type input "G334533-788-220725"
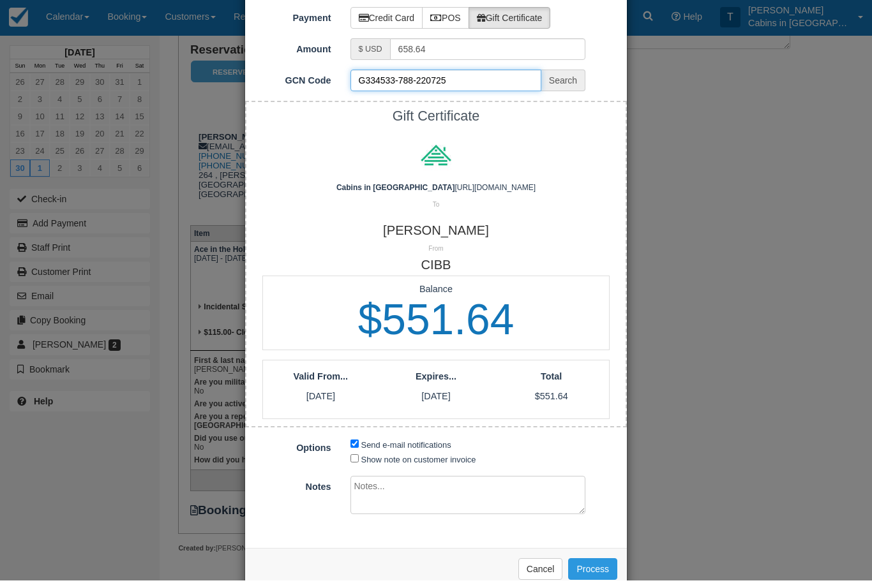
scroll to position [128, 0]
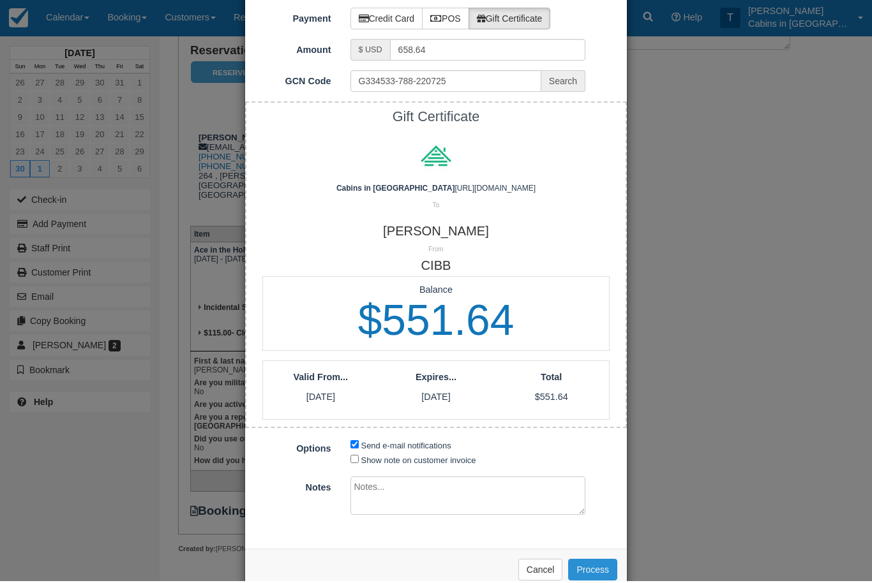
click at [602, 567] on button "Process" at bounding box center [592, 572] width 49 height 22
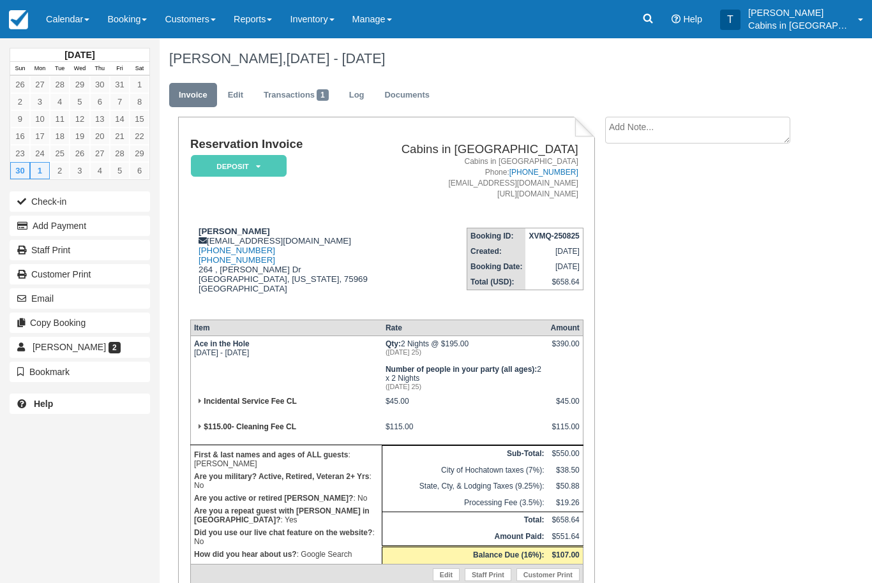
scroll to position [104, 0]
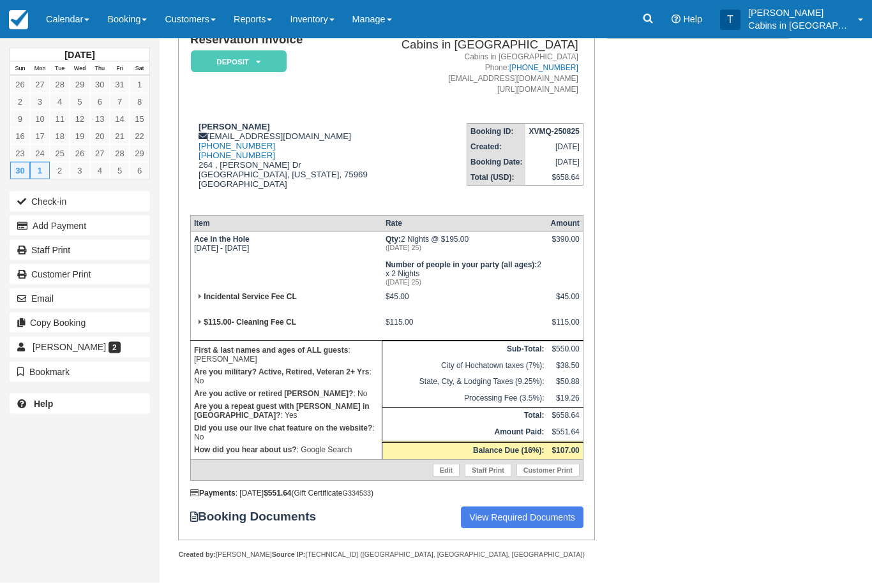
click at [274, 57] on em "Deposit" at bounding box center [239, 62] width 96 height 22
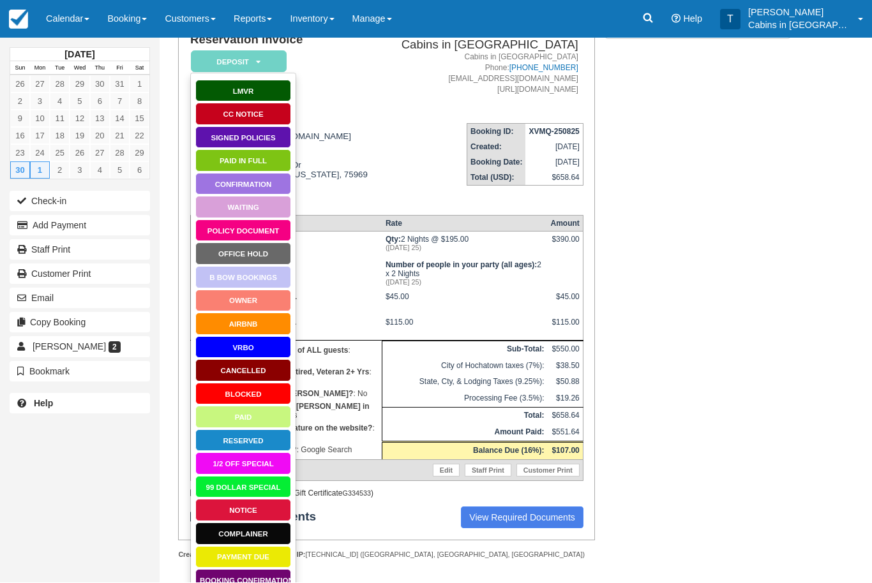
click at [268, 579] on link "Booking Confirmation" at bounding box center [243, 581] width 96 height 22
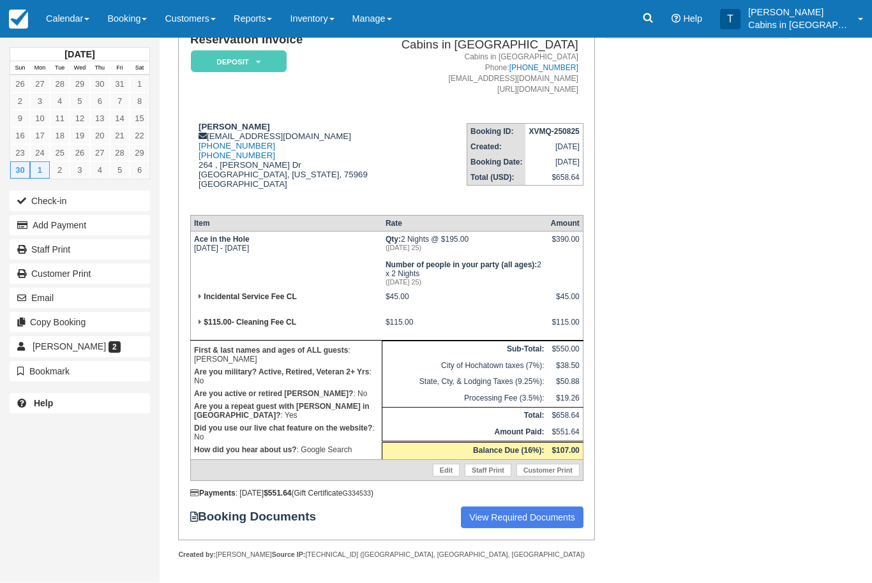
scroll to position [146, 0]
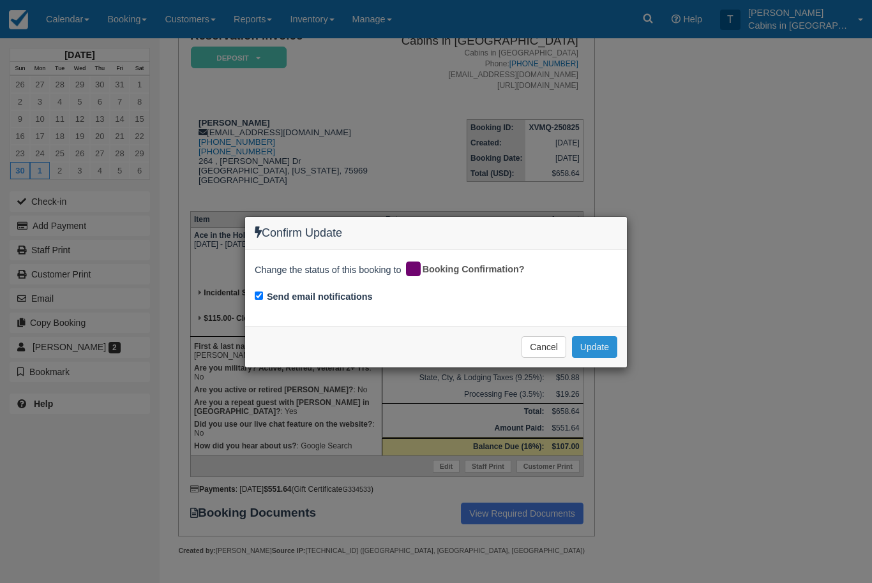
click at [610, 349] on button "Update" at bounding box center [594, 347] width 45 height 22
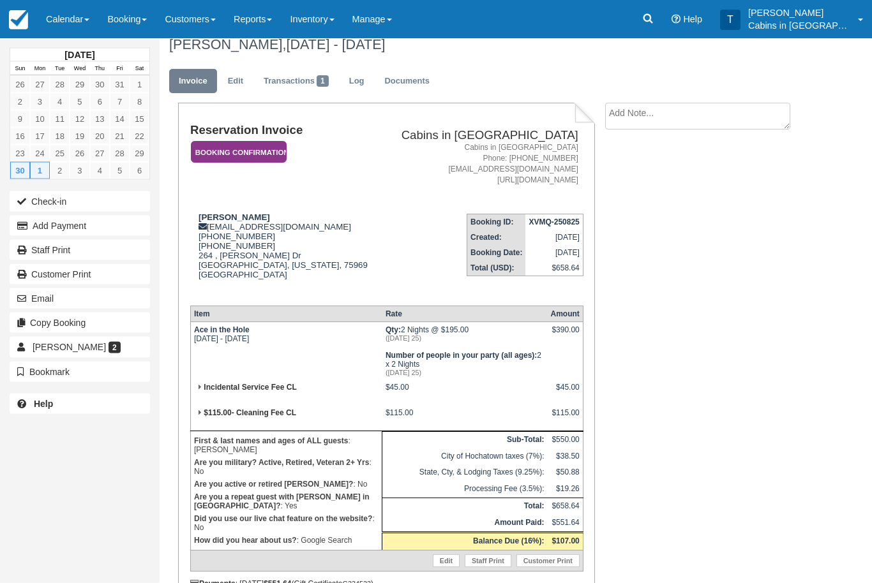
scroll to position [0, 0]
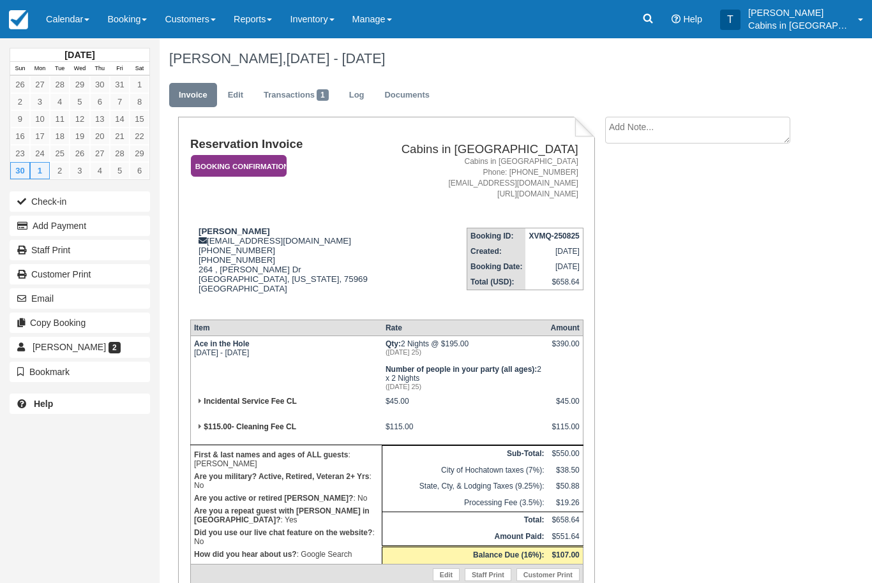
click at [266, 161] on em "Booking Confirmation" at bounding box center [239, 166] width 96 height 22
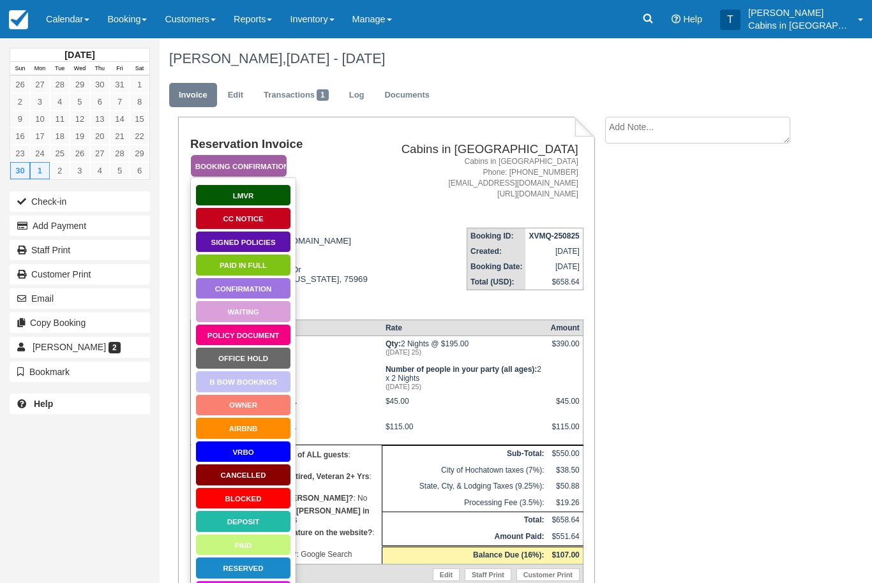
click at [274, 334] on link "Policy Document" at bounding box center [243, 335] width 96 height 22
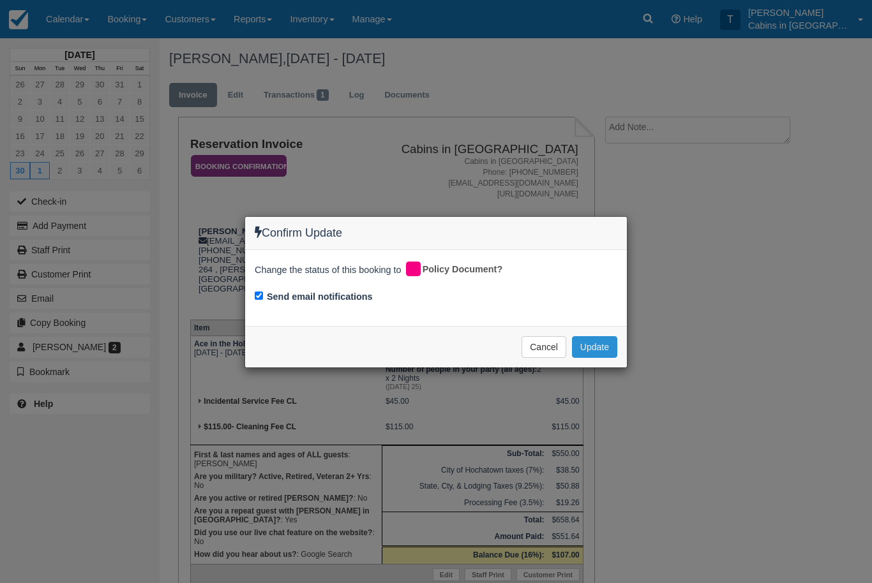
click at [603, 348] on button "Update" at bounding box center [594, 347] width 45 height 22
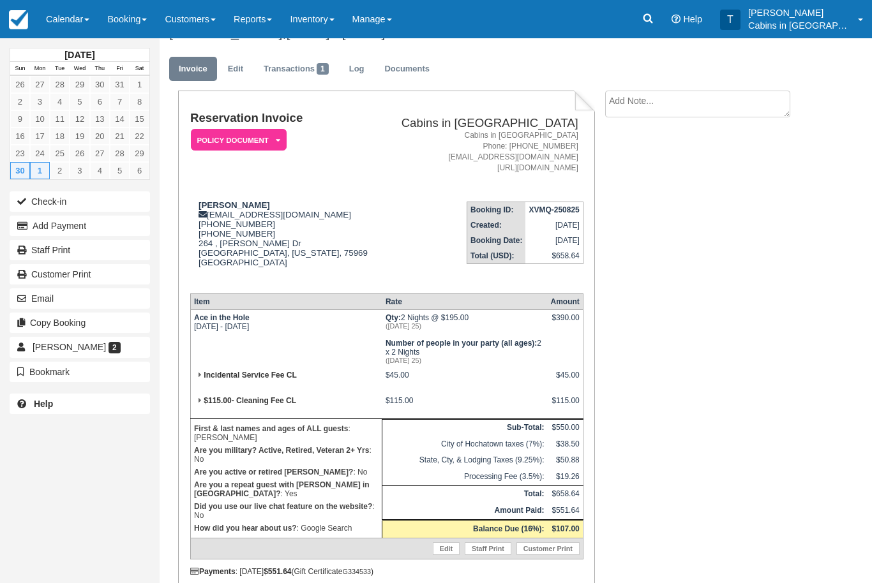
scroll to position [33, 0]
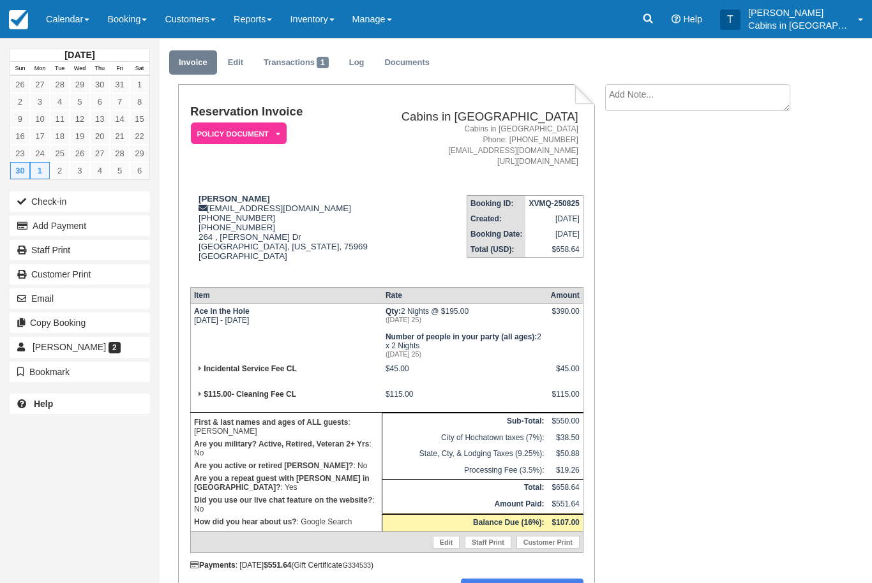
click at [668, 92] on textarea at bounding box center [697, 97] width 185 height 27
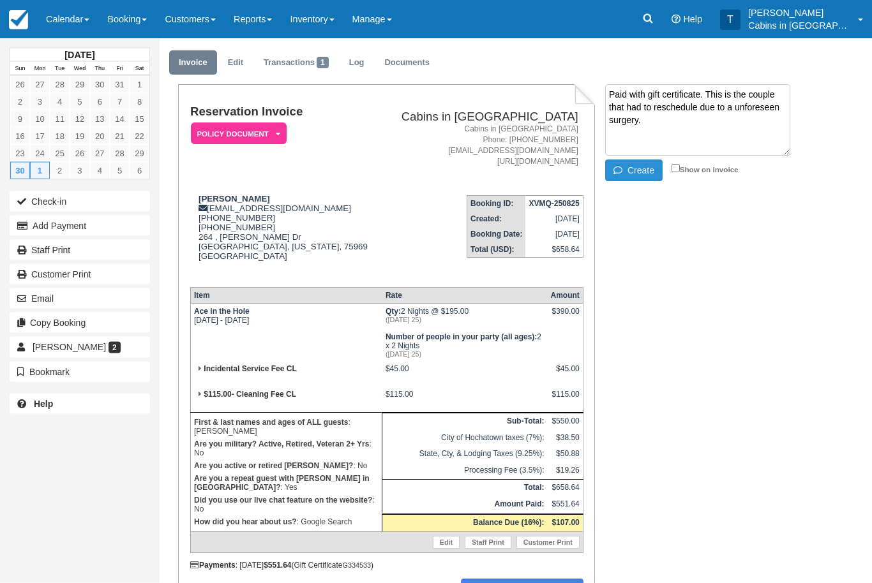
type textarea "Paid with gift certificate. This is the couple that had to reschedule due to a …"
click at [641, 171] on button "Create" at bounding box center [633, 171] width 57 height 22
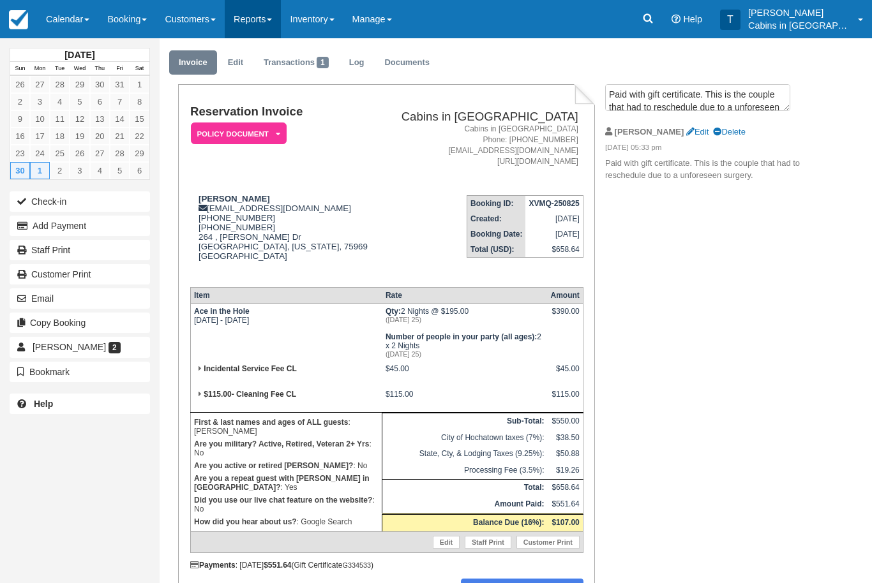
click at [273, 29] on link "Reports" at bounding box center [253, 19] width 56 height 38
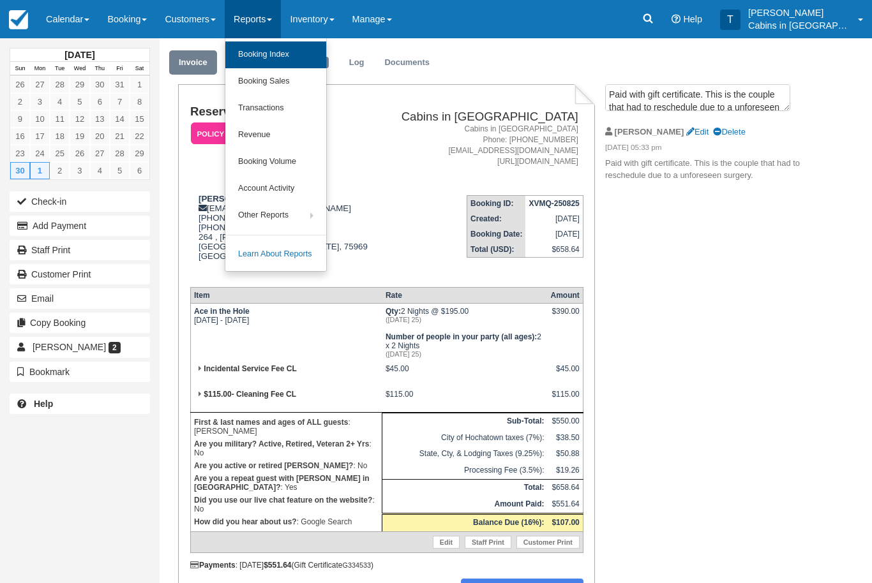
click at [311, 63] on link "Booking Index" at bounding box center [275, 54] width 101 height 27
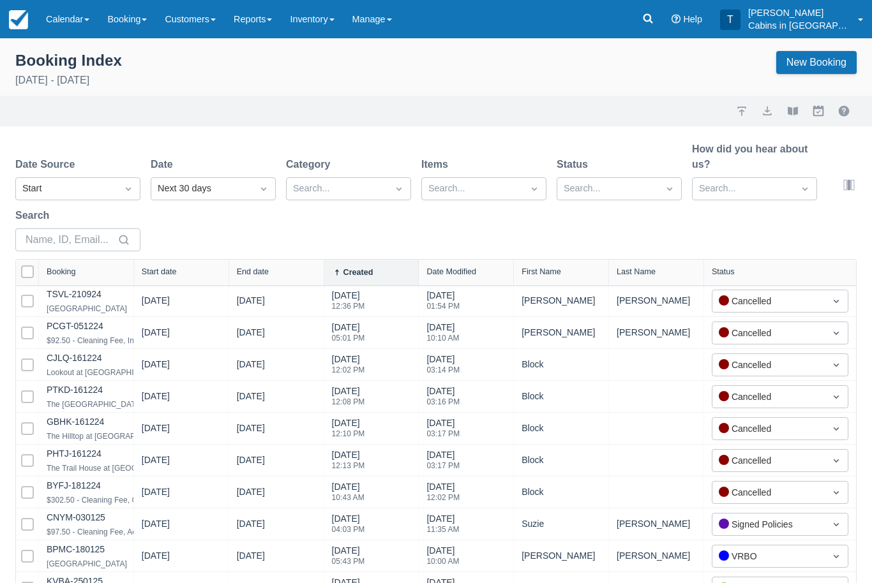
select select "25"
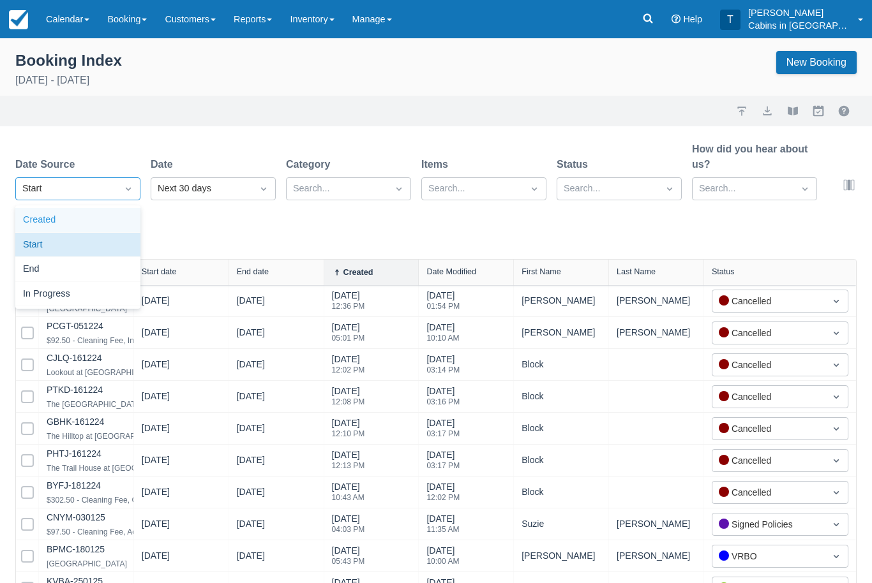
click at [114, 225] on div "Created" at bounding box center [77, 220] width 125 height 25
